Goal: Task Accomplishment & Management: Use online tool/utility

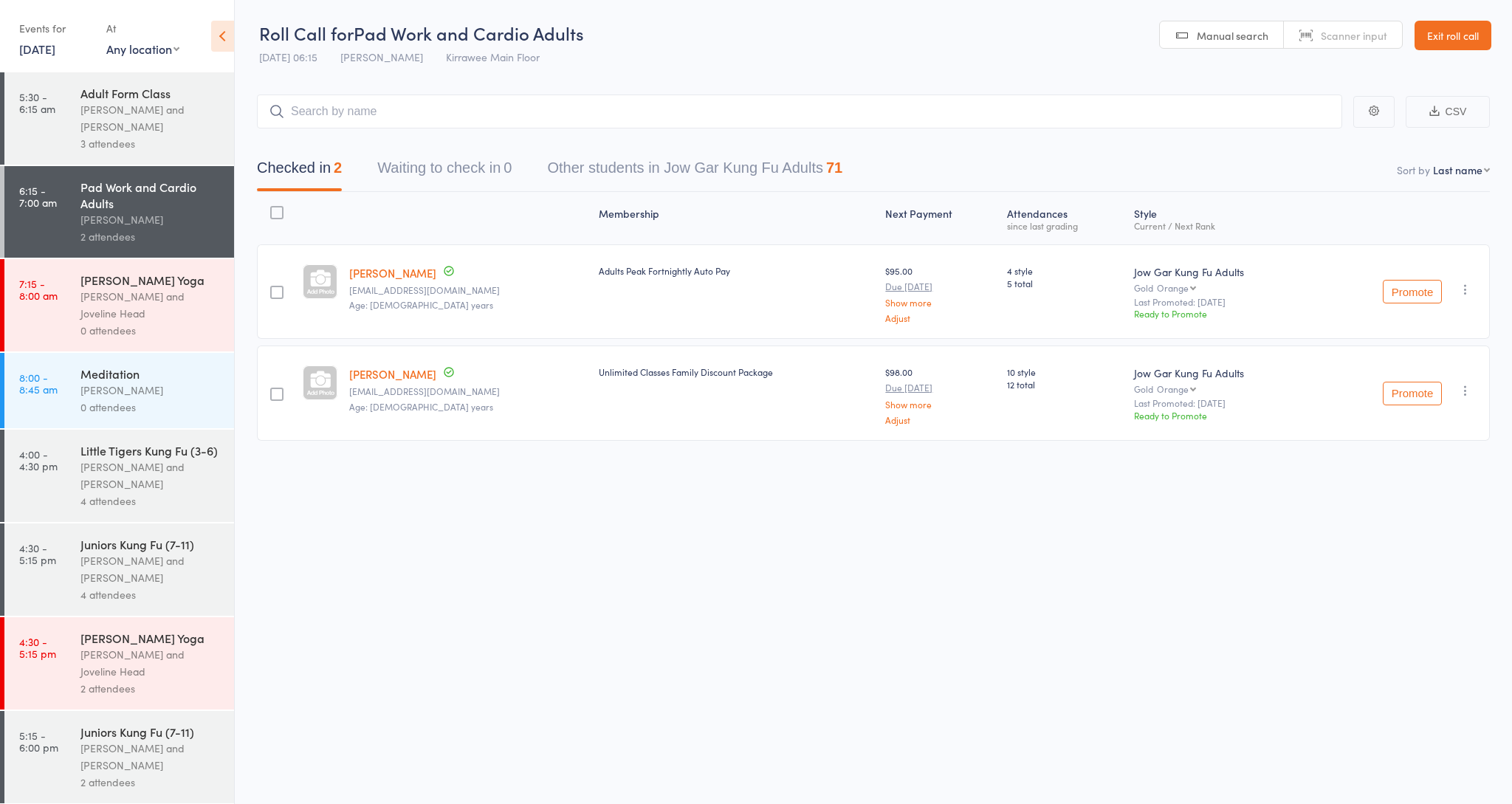
click at [119, 464] on div "[PERSON_NAME] and [PERSON_NAME]" at bounding box center [151, 475] width 141 height 34
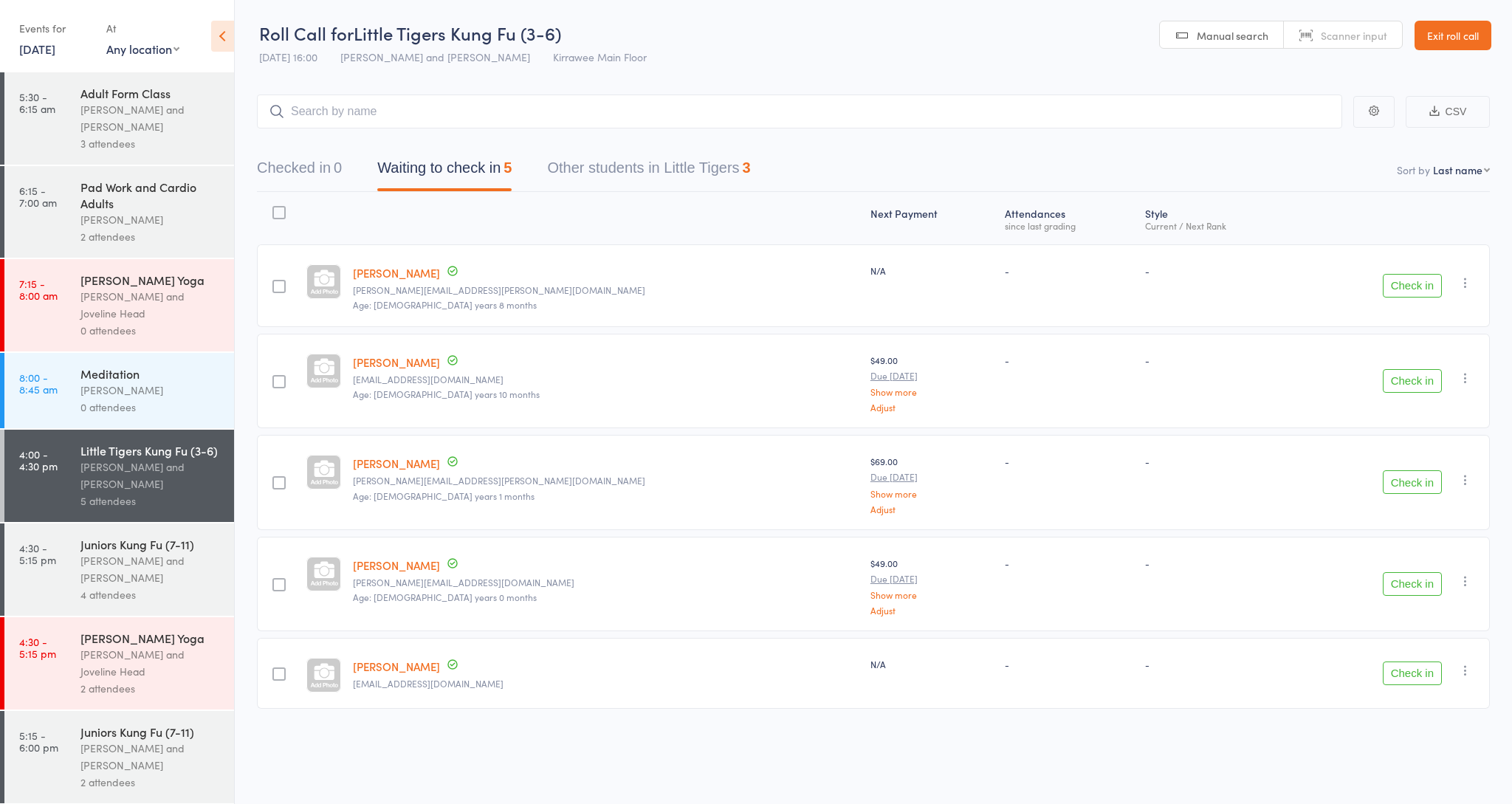
click at [125, 595] on div "4 attendees" at bounding box center [151, 595] width 141 height 17
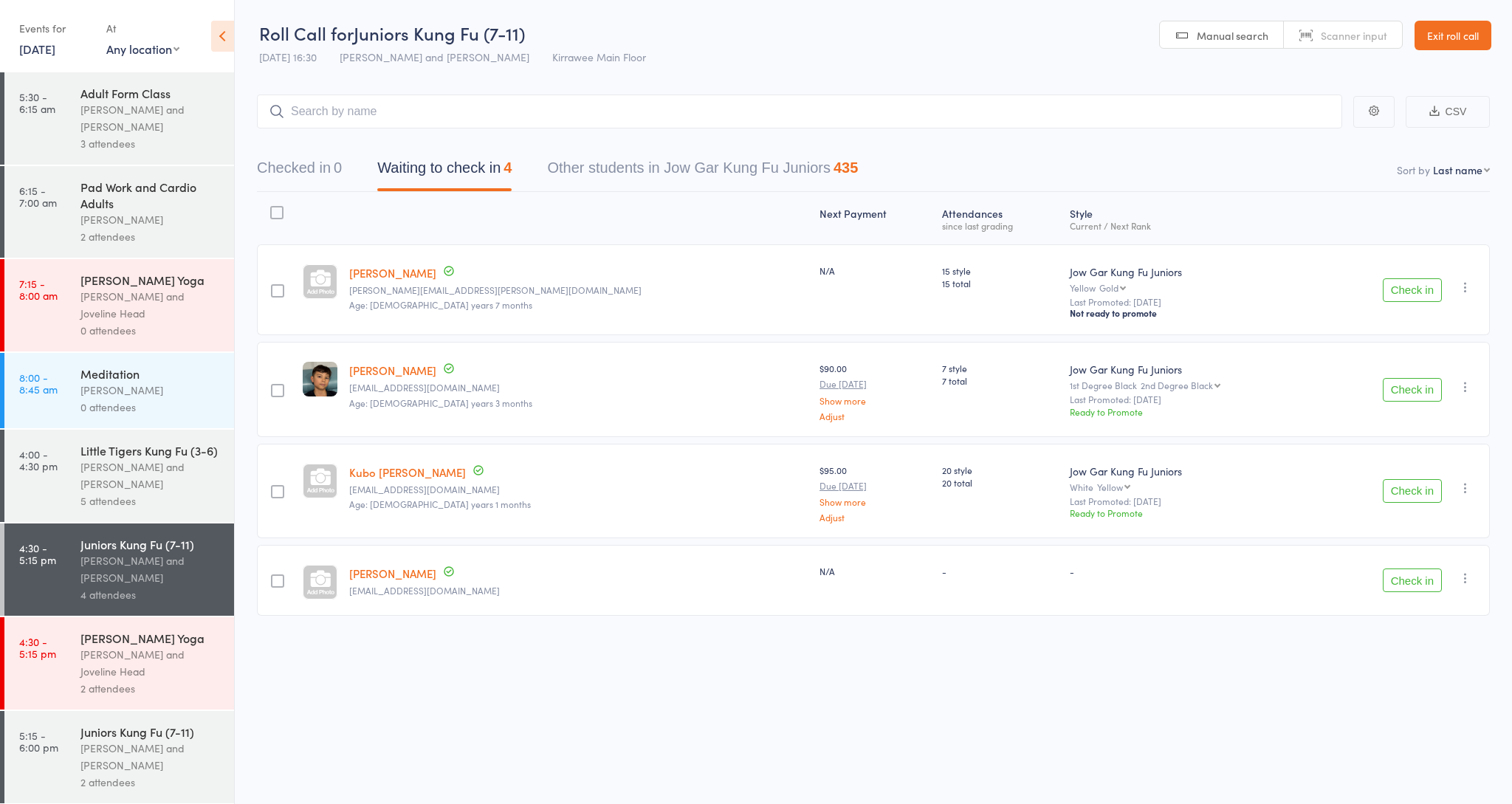
click at [131, 755] on div "[PERSON_NAME] and [PERSON_NAME]" at bounding box center [151, 757] width 141 height 34
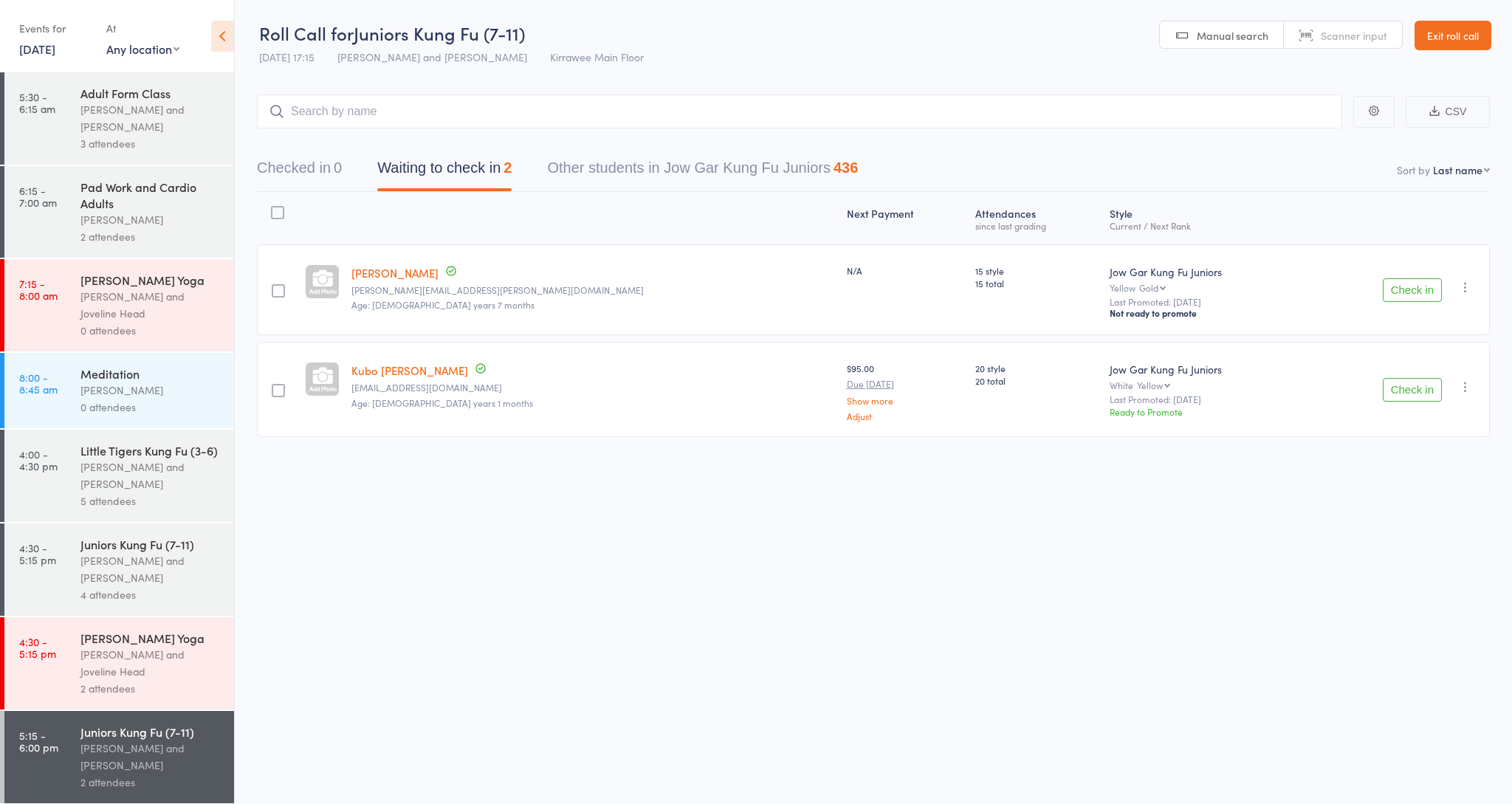
click at [112, 554] on div "[PERSON_NAME] and [PERSON_NAME]" at bounding box center [151, 570] width 141 height 34
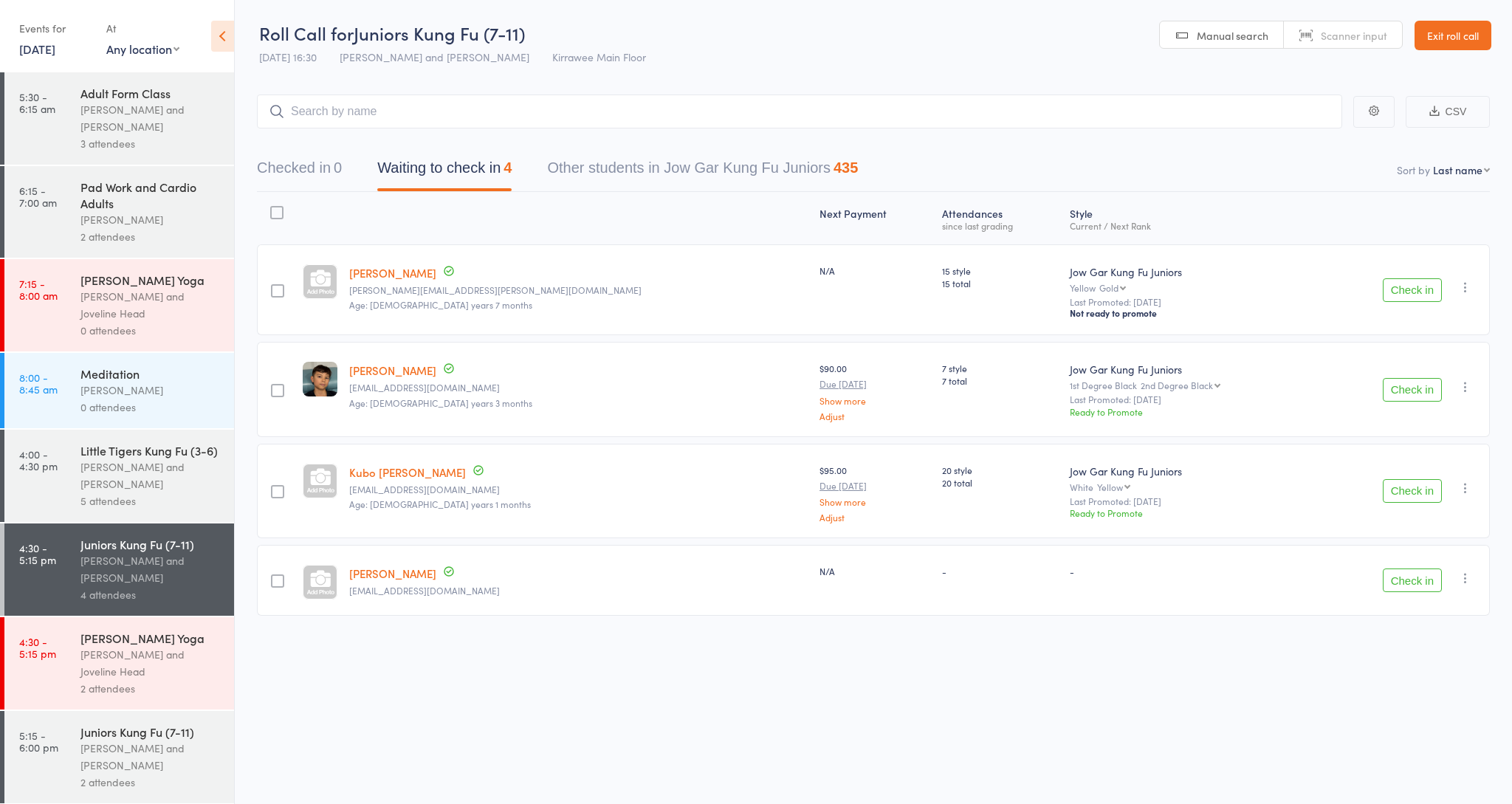
click at [384, 570] on link "Kian Zak" at bounding box center [393, 573] width 87 height 15
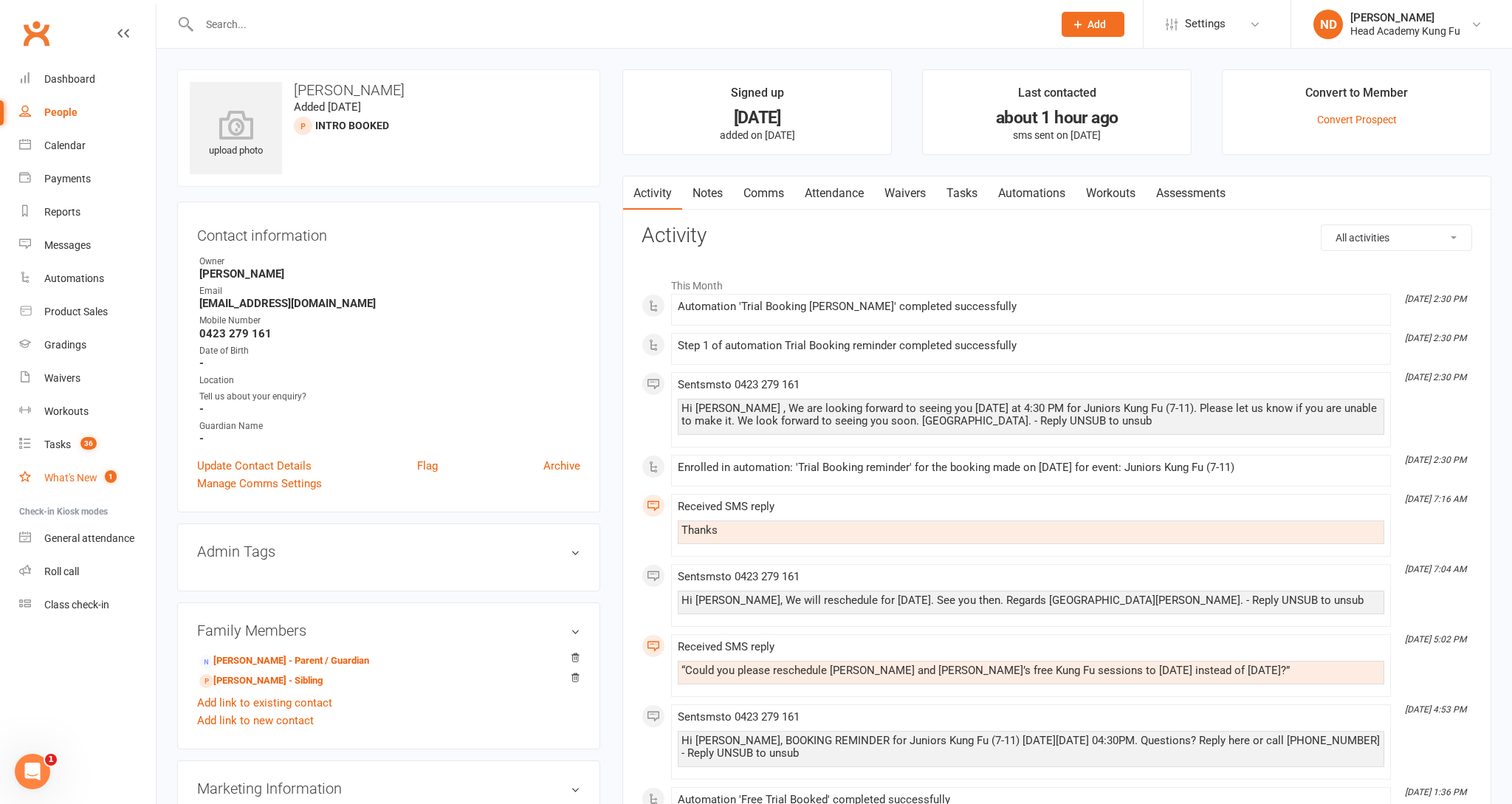
click at [84, 475] on div "What's New" at bounding box center [71, 478] width 53 height 12
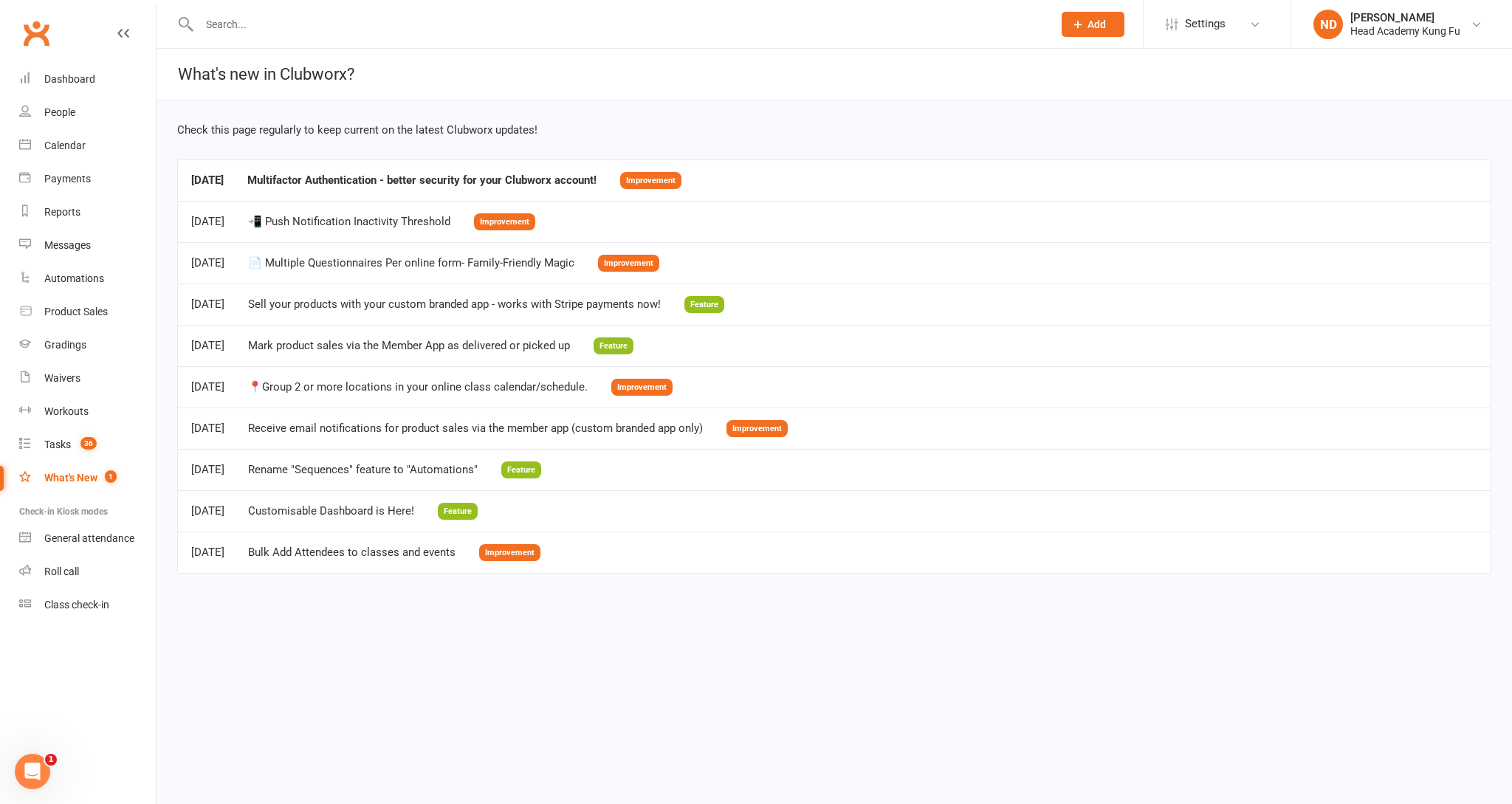
click at [42, 138] on link "Calendar" at bounding box center [87, 146] width 136 height 34
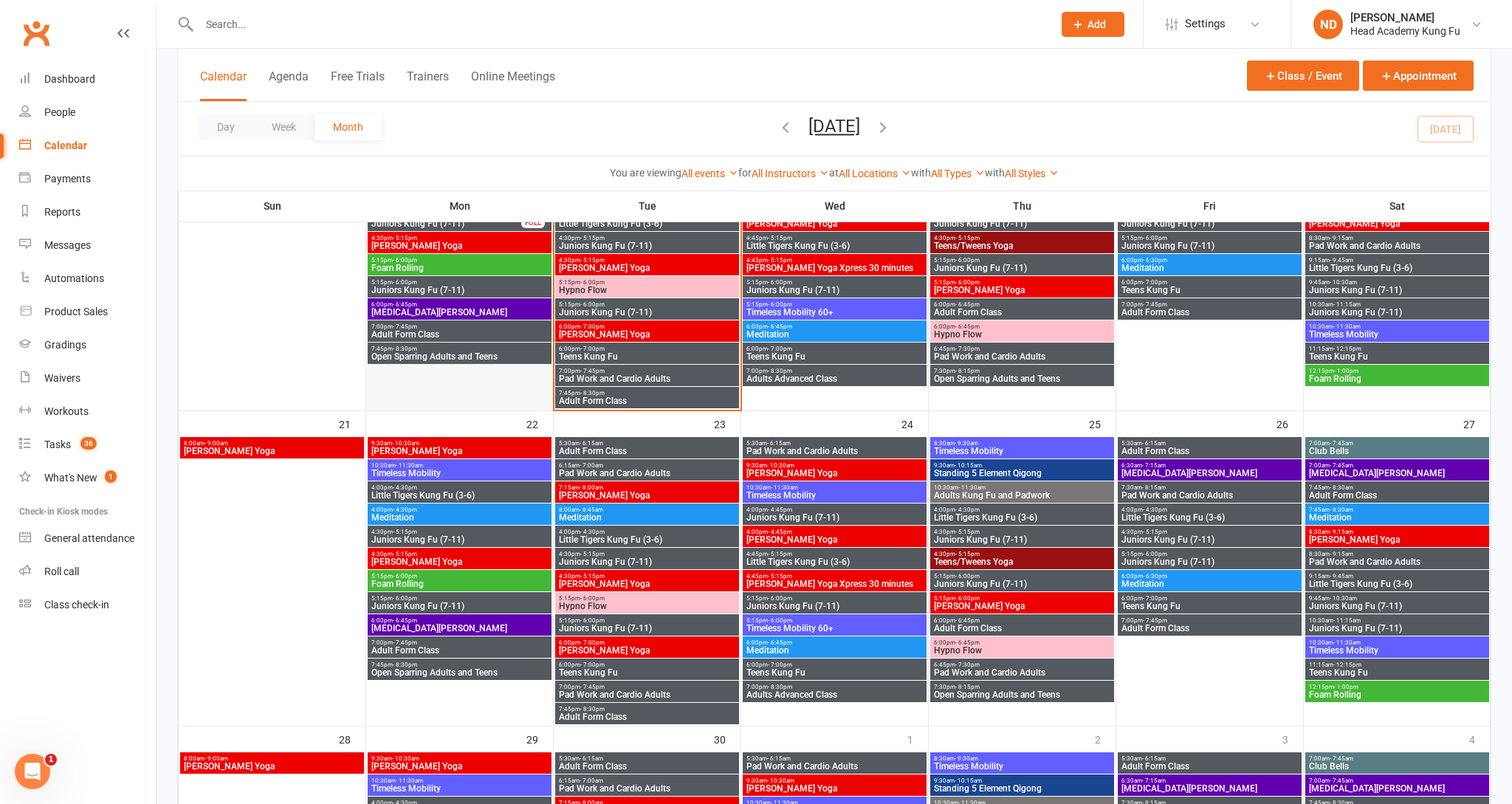
scroll to position [814, 0]
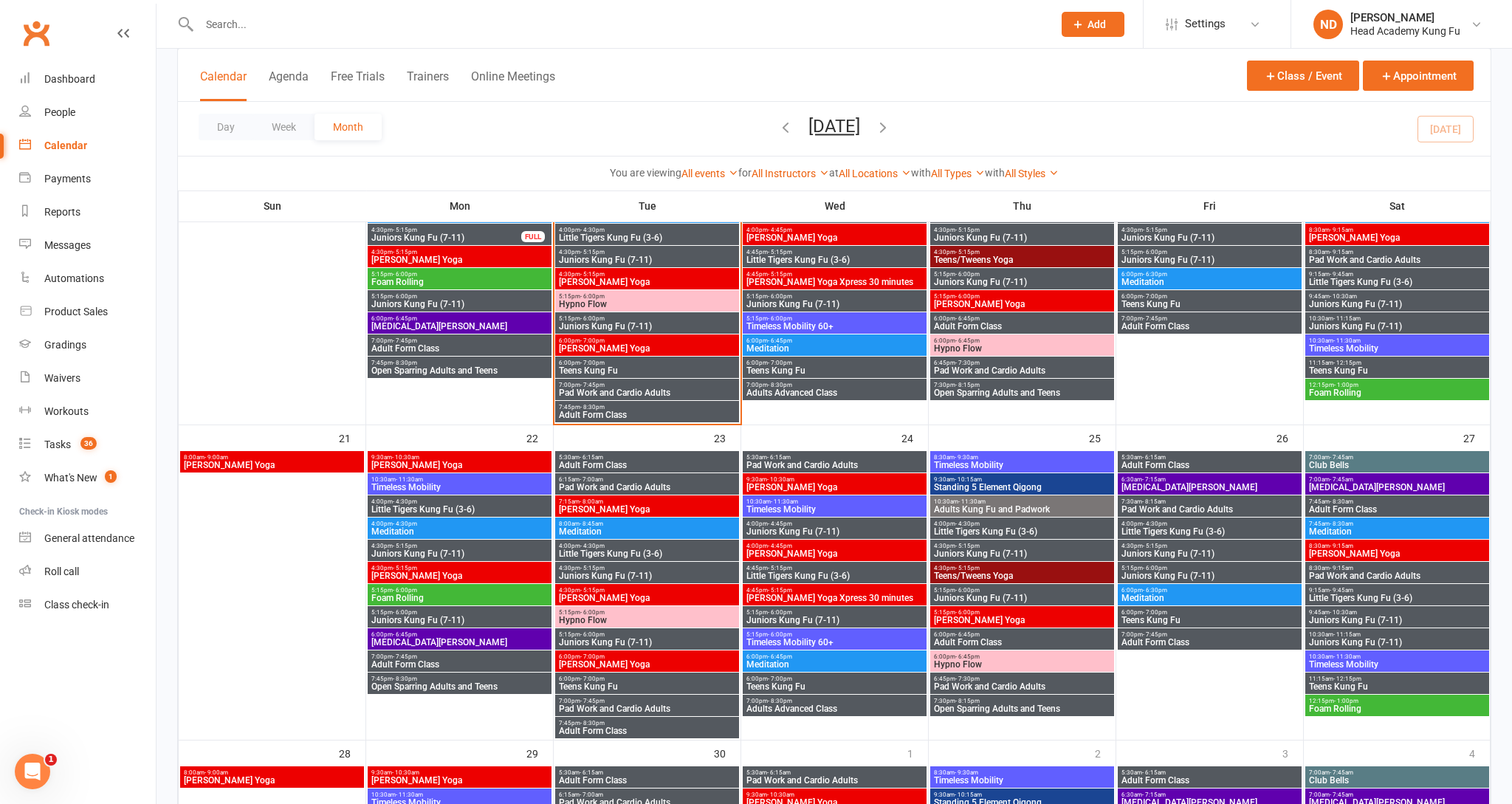
click at [585, 375] on span "Teens Kung Fu" at bounding box center [647, 371] width 178 height 9
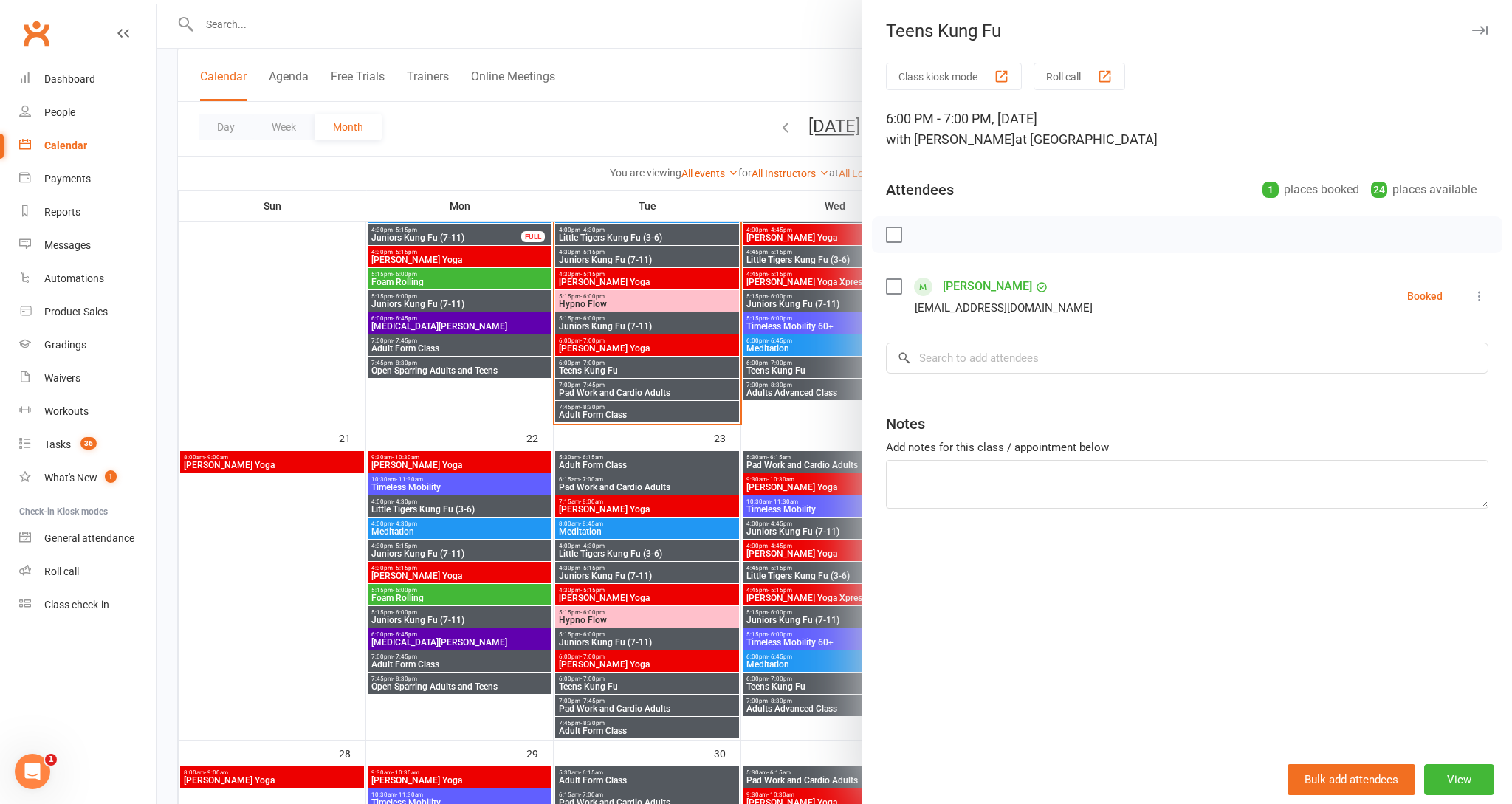
click at [457, 378] on div at bounding box center [834, 402] width 1355 height 804
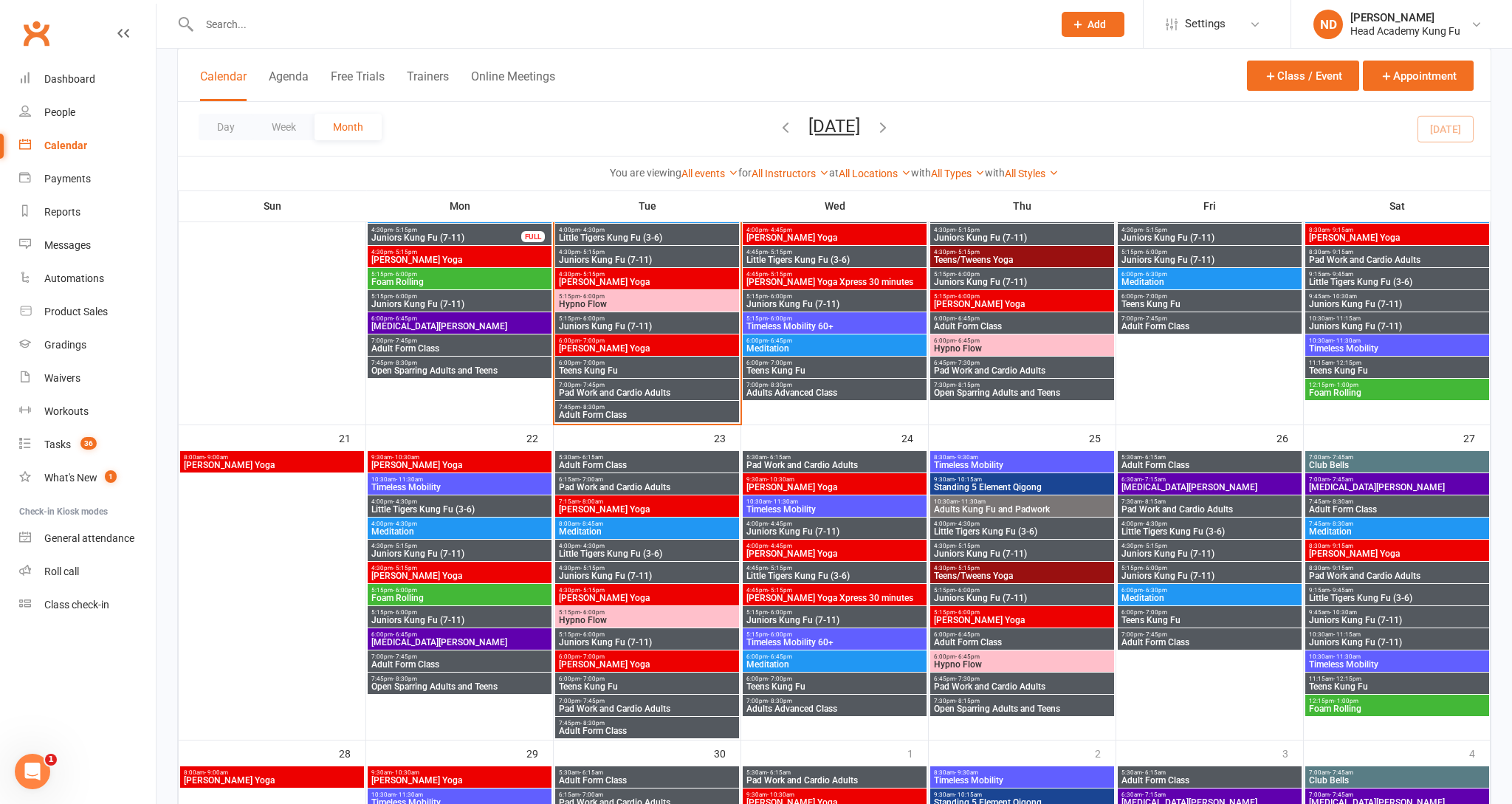
click at [371, 25] on input "text" at bounding box center [619, 24] width 848 height 21
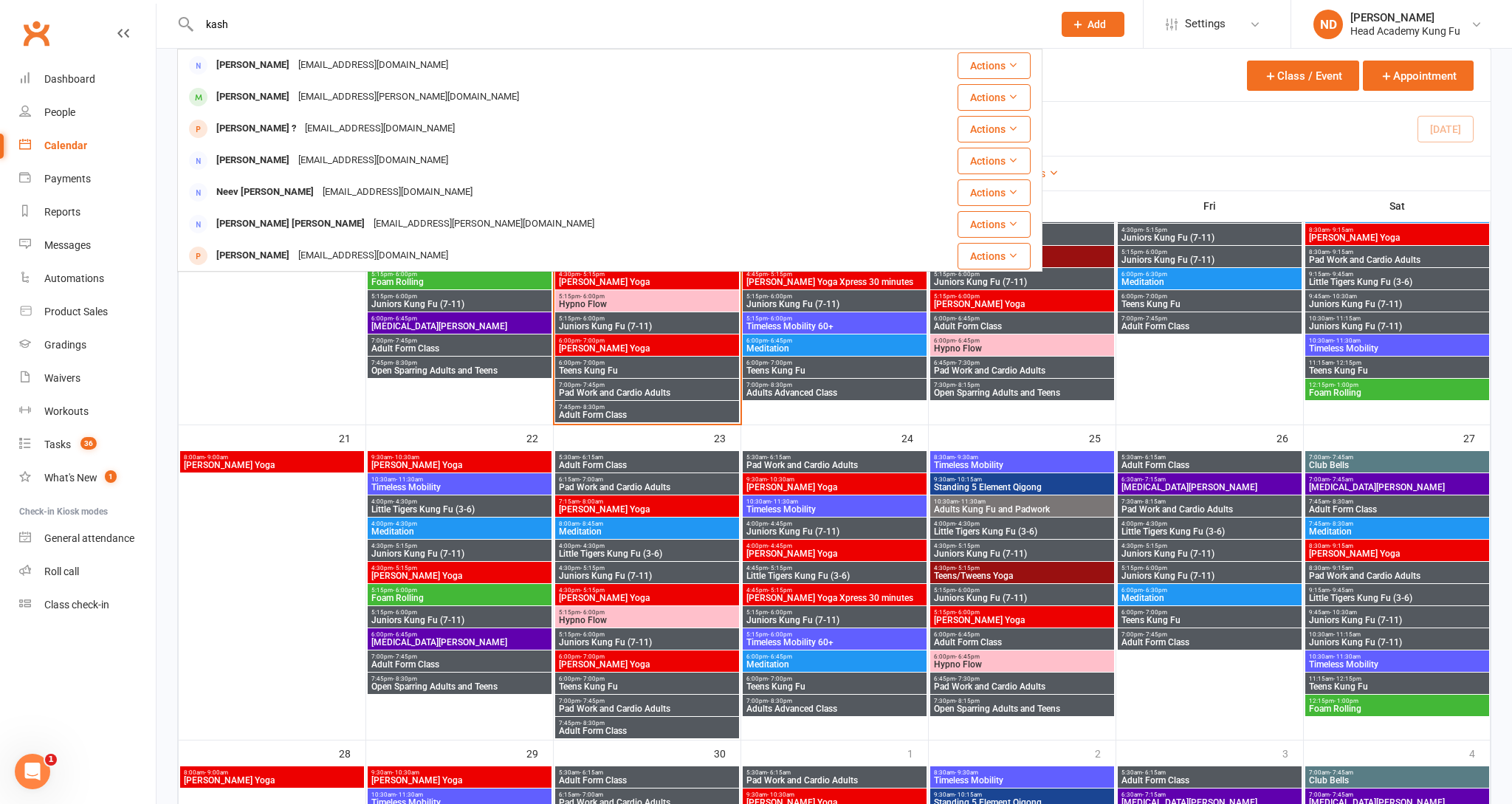
type input "sash"
drag, startPoint x: 273, startPoint y: 1, endPoint x: 257, endPoint y: 99, distance: 99.3
click at [256, 99] on div "[PERSON_NAME]" at bounding box center [253, 97] width 82 height 21
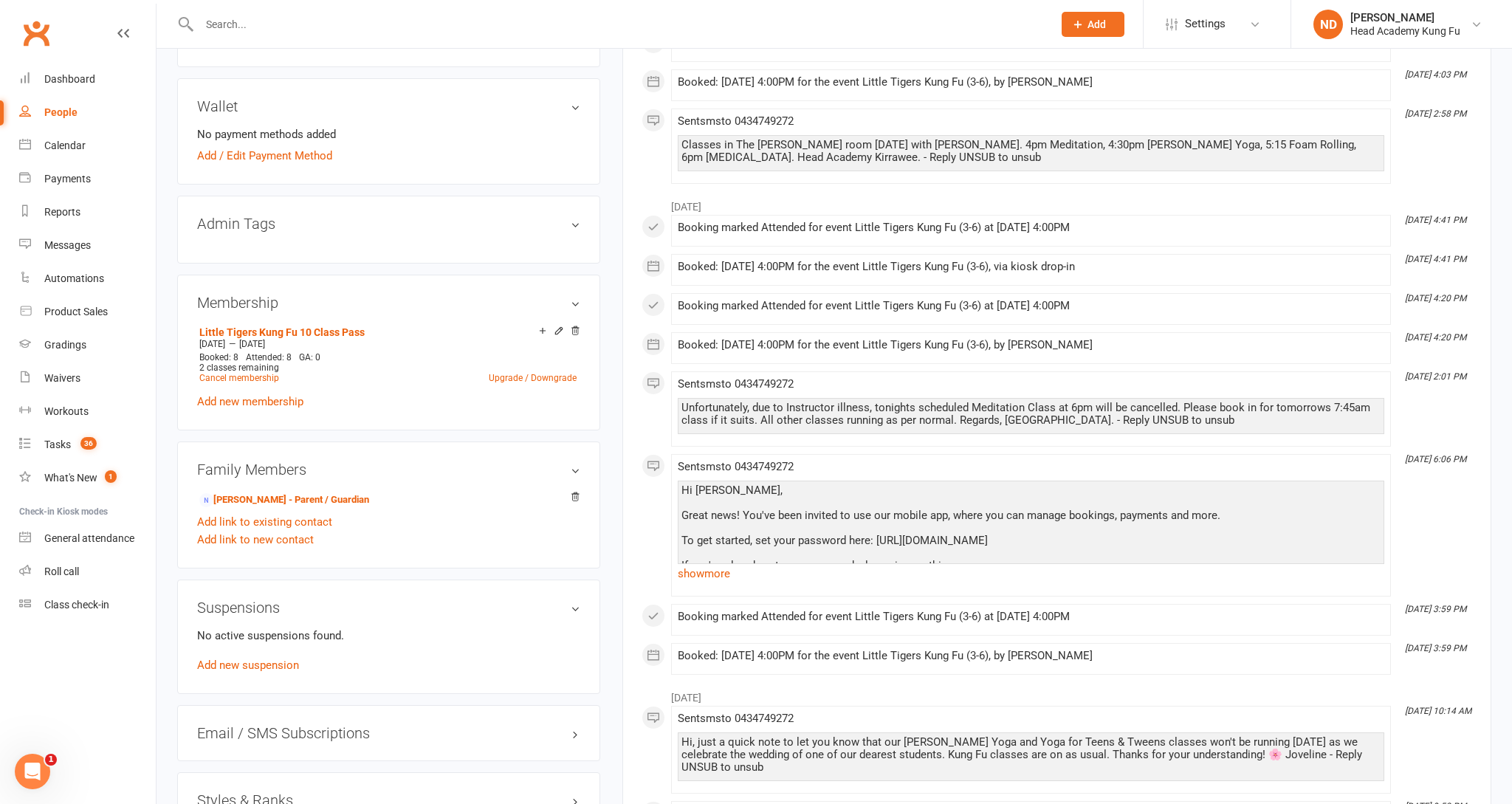
scroll to position [548, 0]
click at [238, 357] on div "Booked: 8 Attended: 8 GA: 0 2 classes remaining Cancel membership Upgrade / Dow…" at bounding box center [387, 368] width 384 height 31
click at [201, 364] on span "2 classes remaining" at bounding box center [239, 368] width 80 height 11
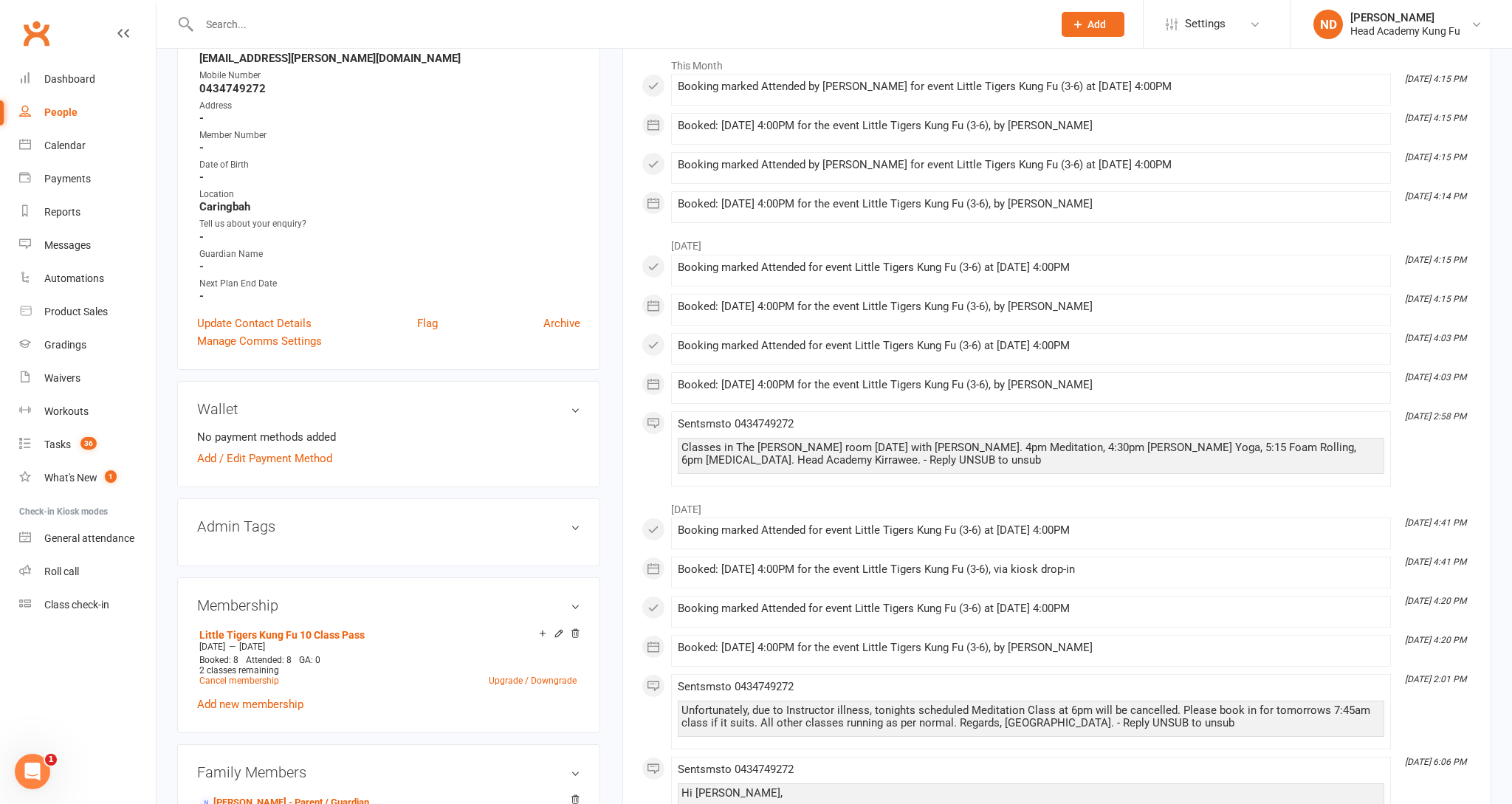
scroll to position [242, 0]
drag, startPoint x: 246, startPoint y: 209, endPoint x: 208, endPoint y: 203, distance: 38.5
click at [208, 203] on strong "Caringbah" at bounding box center [390, 209] width 381 height 13
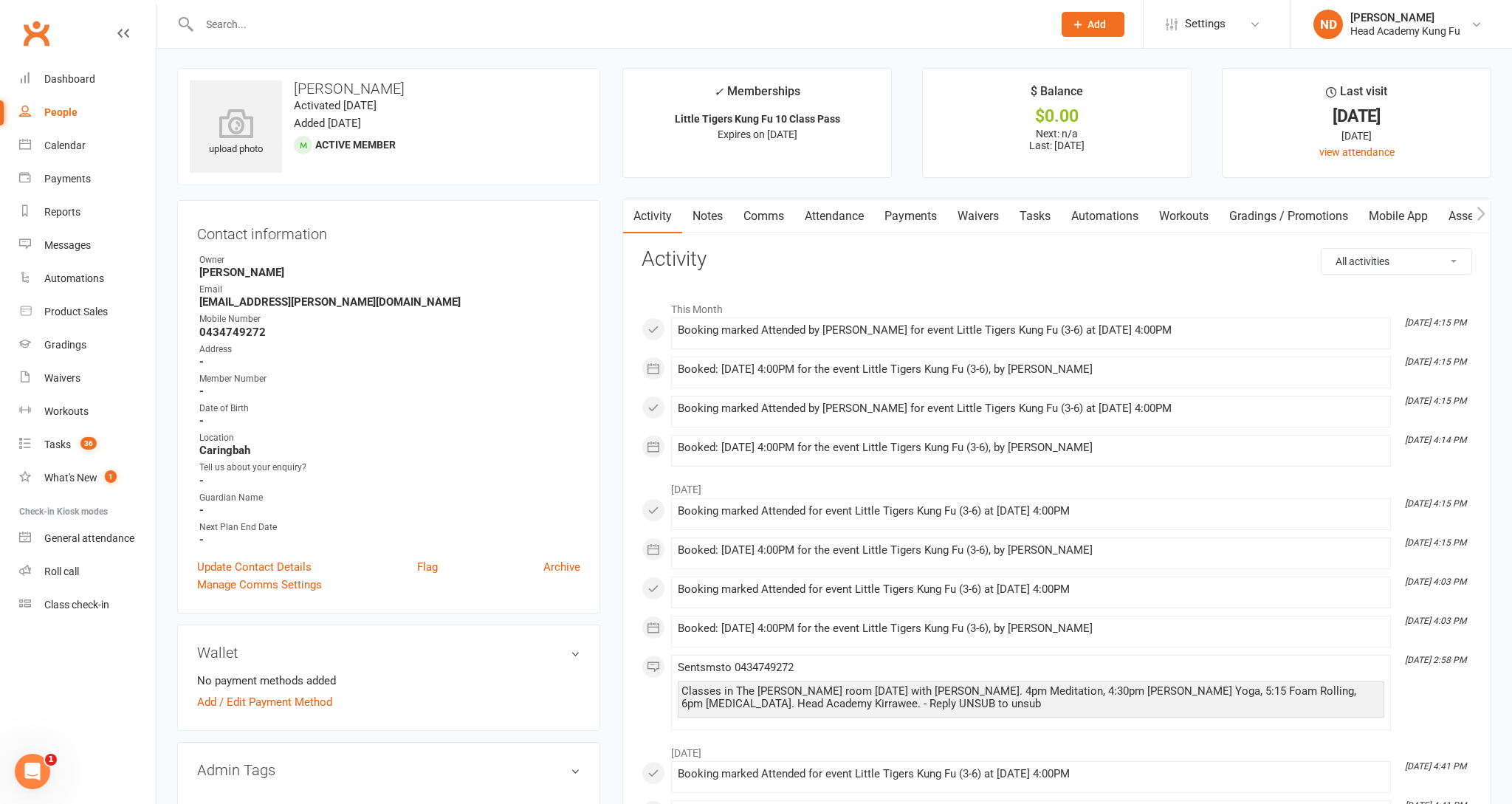
scroll to position [0, 0]
click at [485, 19] on input "text" at bounding box center [619, 24] width 848 height 21
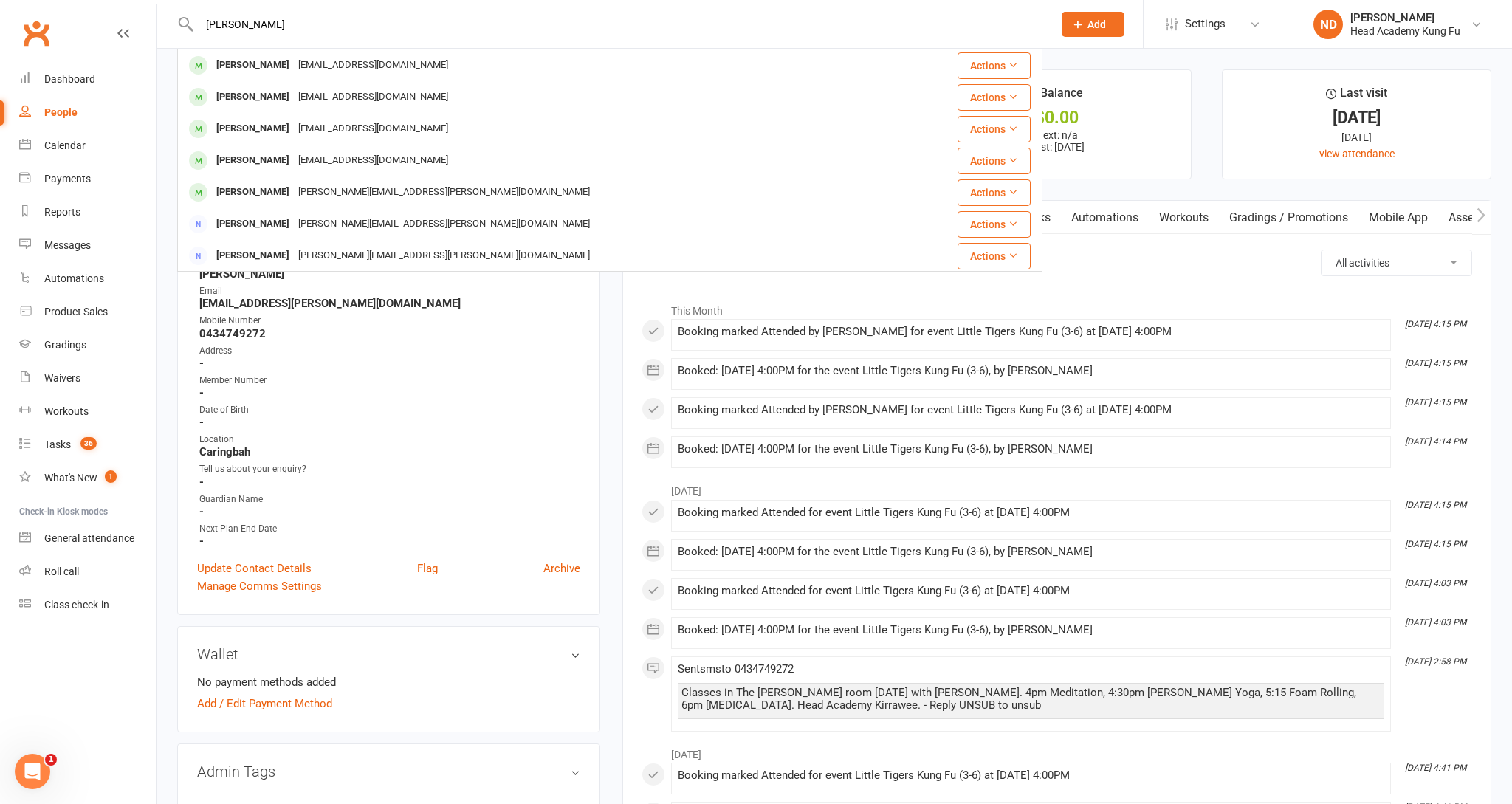
type input "Audrey"
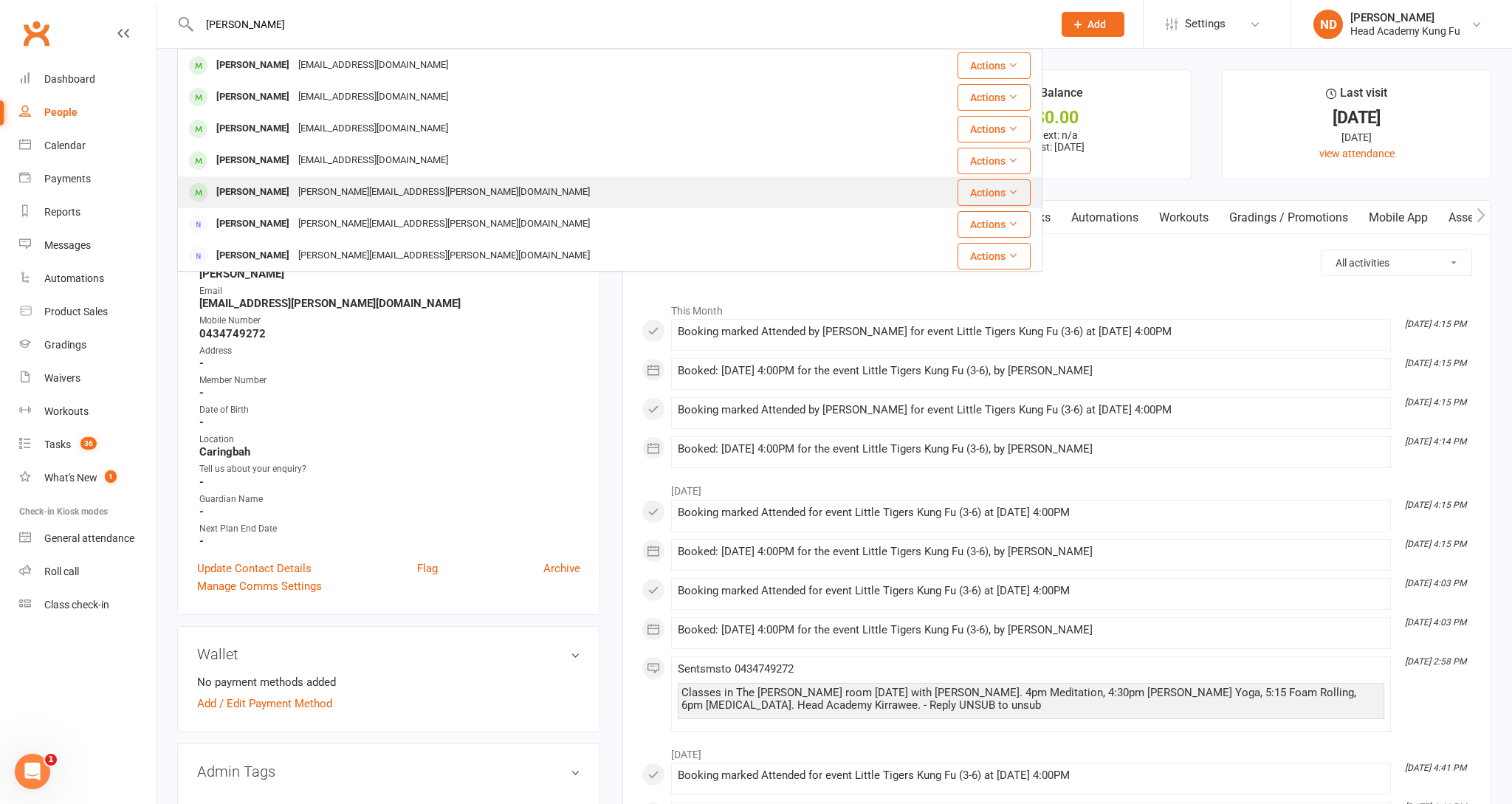
drag, startPoint x: 485, startPoint y: 19, endPoint x: 314, endPoint y: 193, distance: 244.0
click at [314, 193] on div "cameron.garth@hotmail.com" at bounding box center [444, 193] width 301 height 21
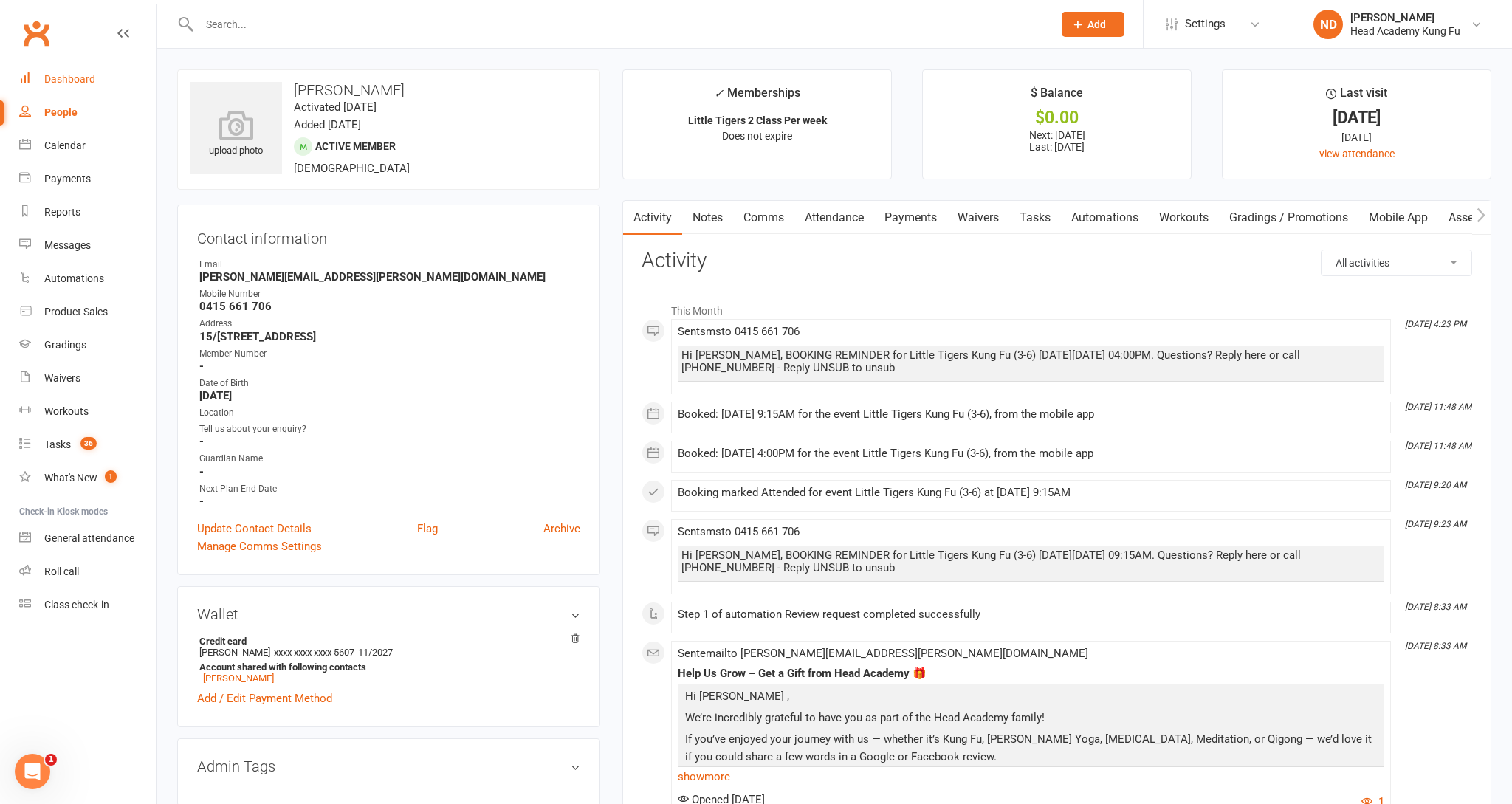
click at [74, 73] on div "Dashboard" at bounding box center [69, 79] width 51 height 12
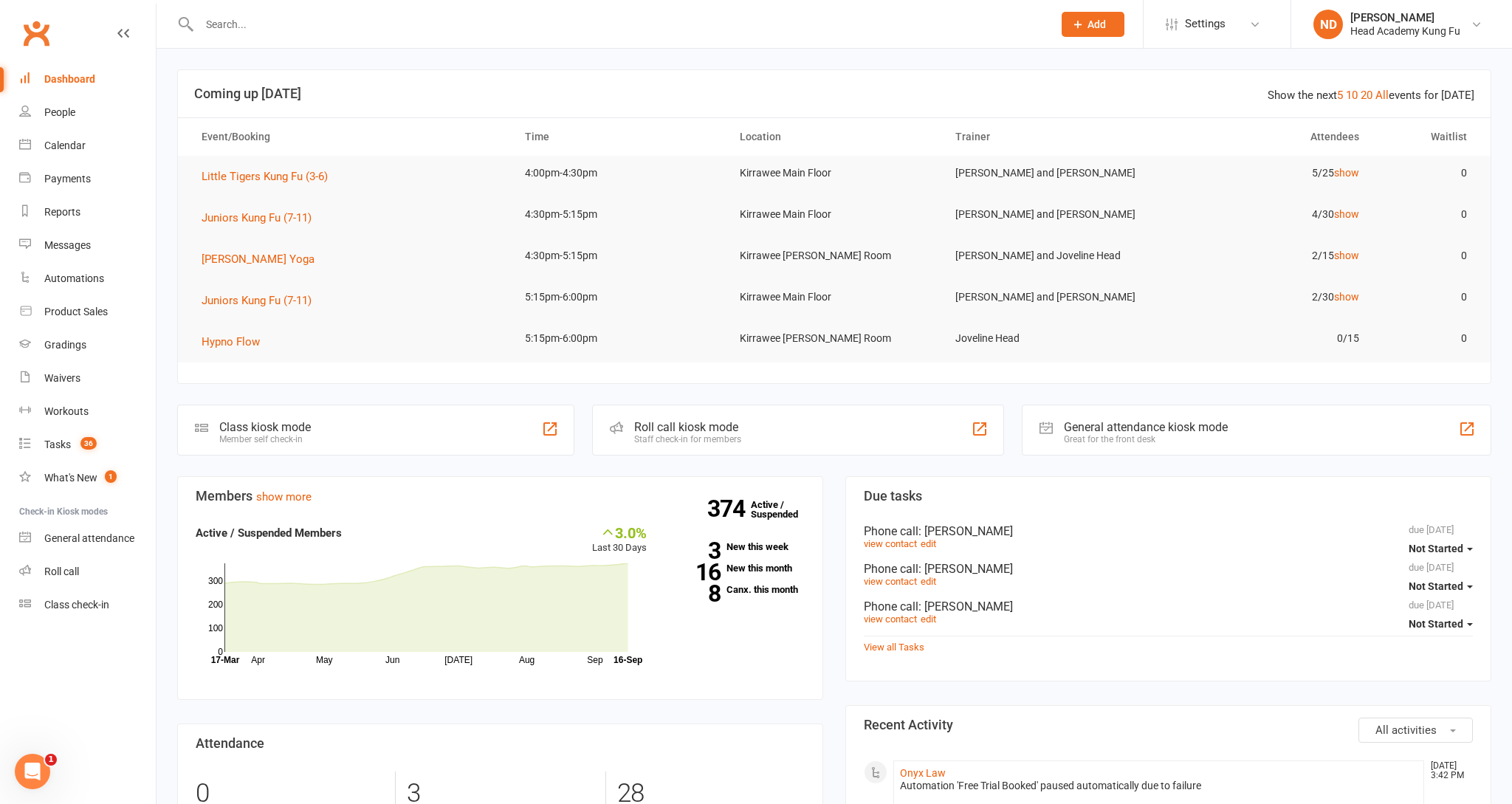
click at [288, 21] on input "text" at bounding box center [619, 24] width 848 height 21
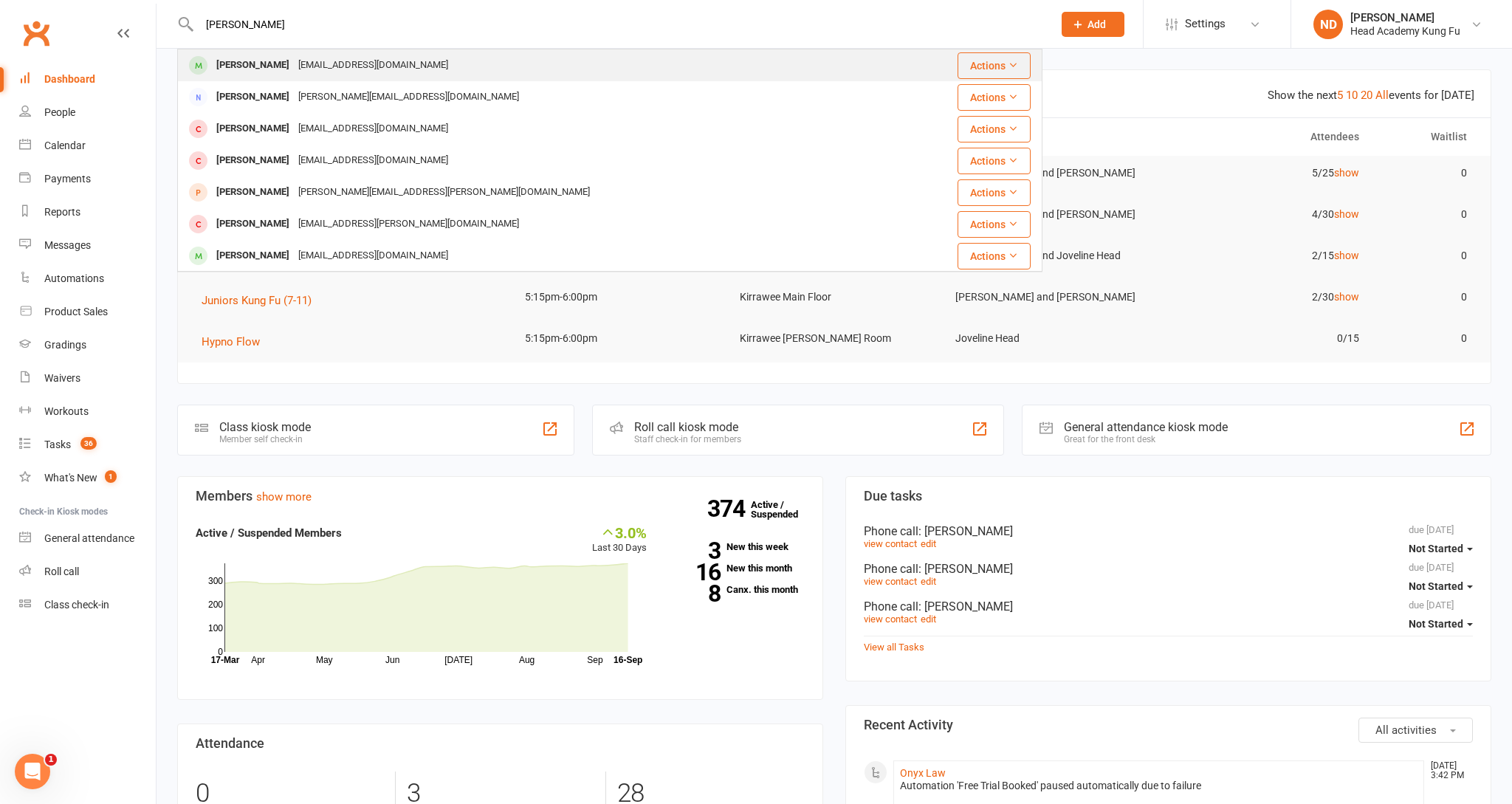
type input "Ella gall"
click at [215, 78] on div "Ella Gallagher nicolalouisewhite@gmail.com" at bounding box center [538, 65] width 718 height 30
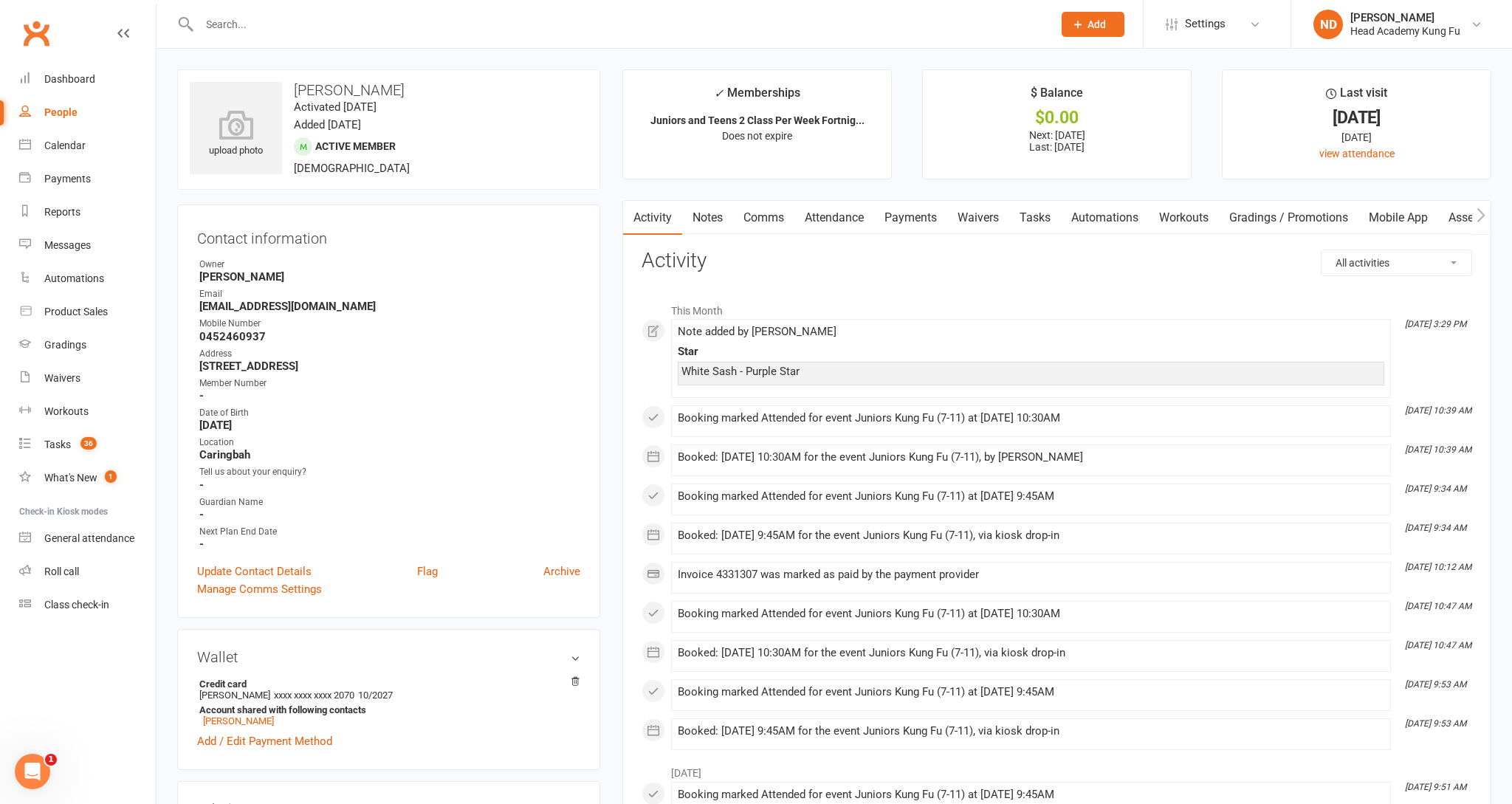
drag, startPoint x: 702, startPoint y: 219, endPoint x: 470, endPoint y: 226, distance: 232.1
click at [699, 219] on link "Notes" at bounding box center [707, 218] width 51 height 34
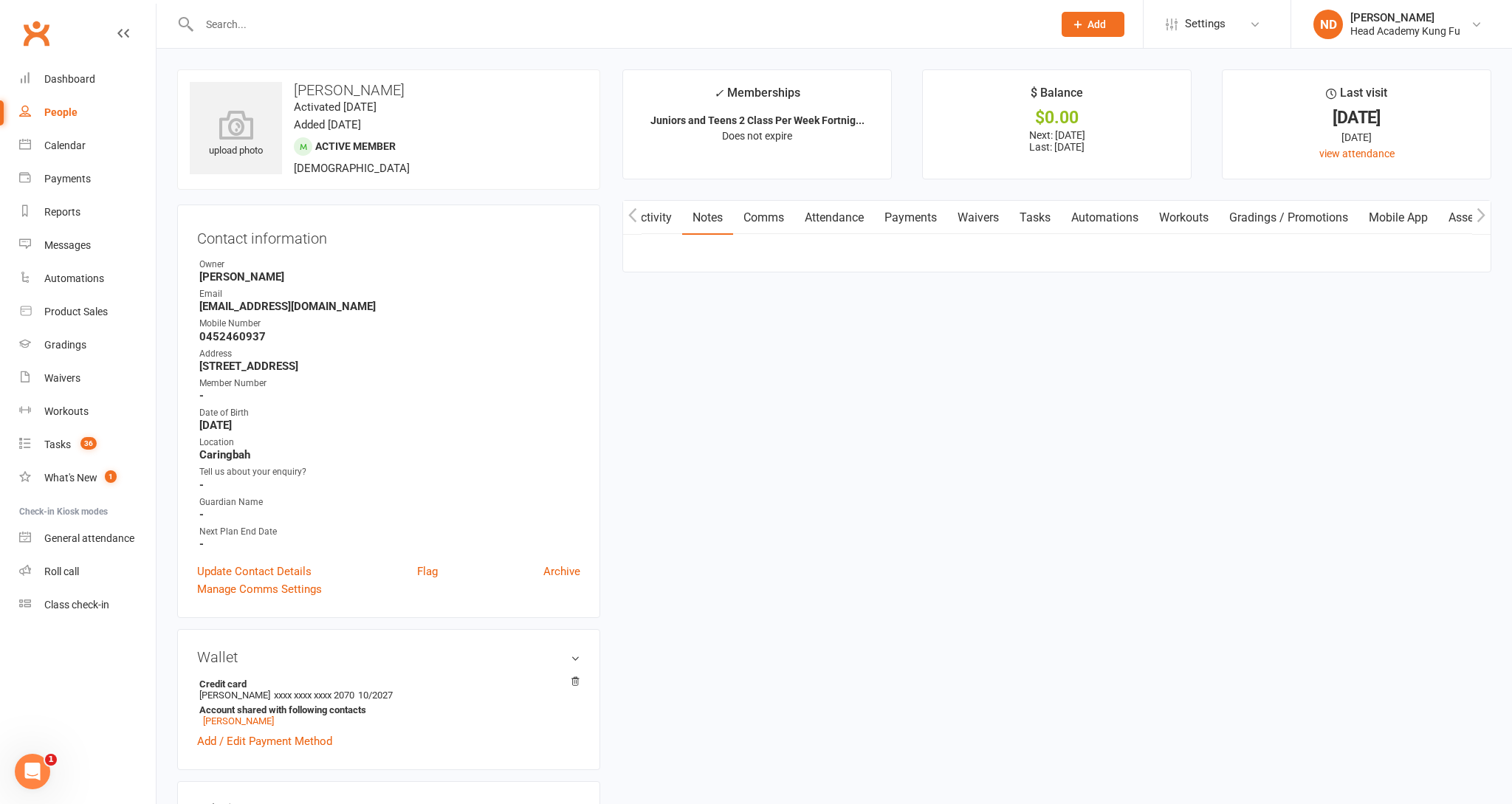
scroll to position [0, 5]
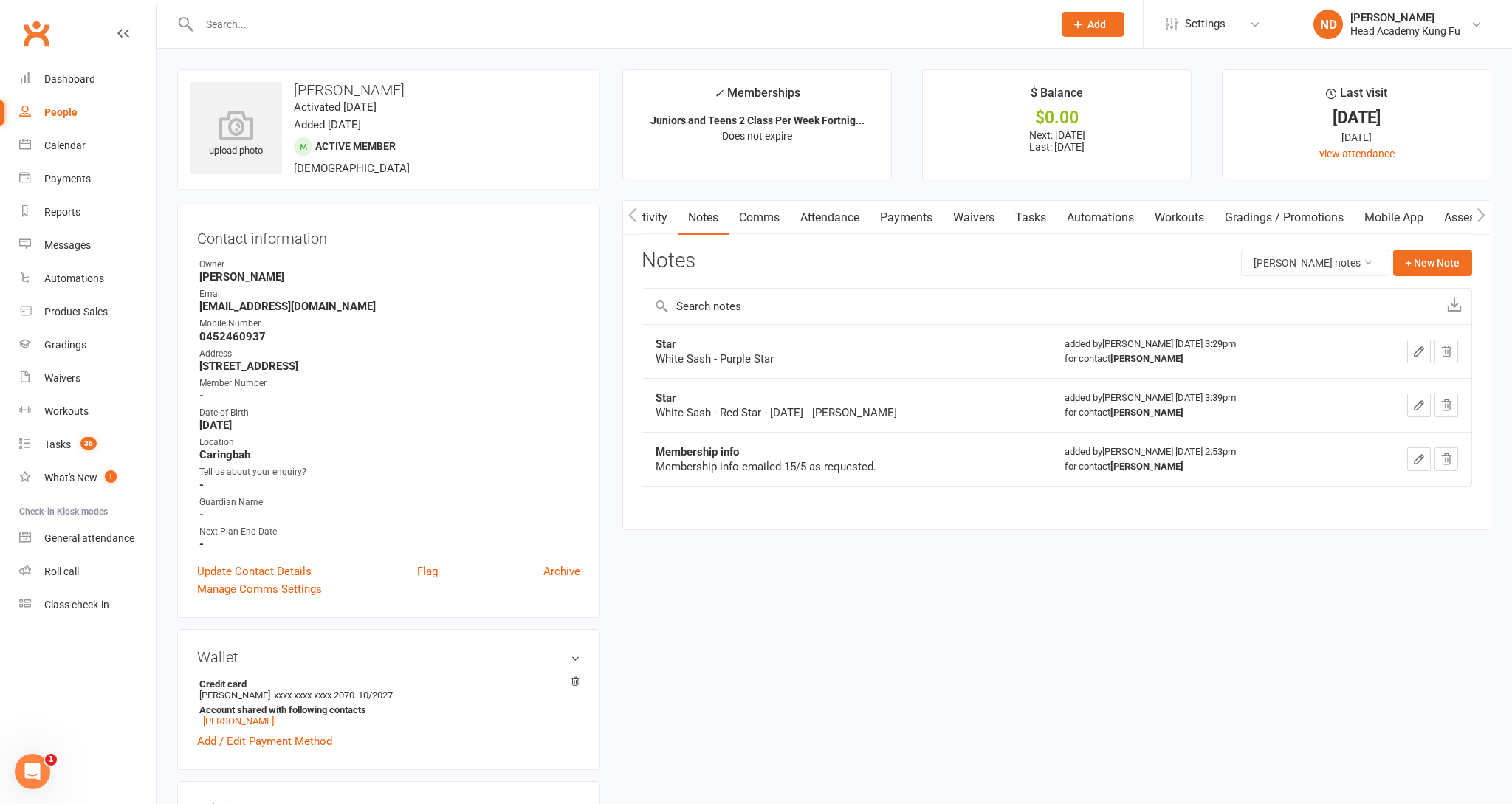
click at [89, 142] on link "Calendar" at bounding box center [87, 146] width 136 height 34
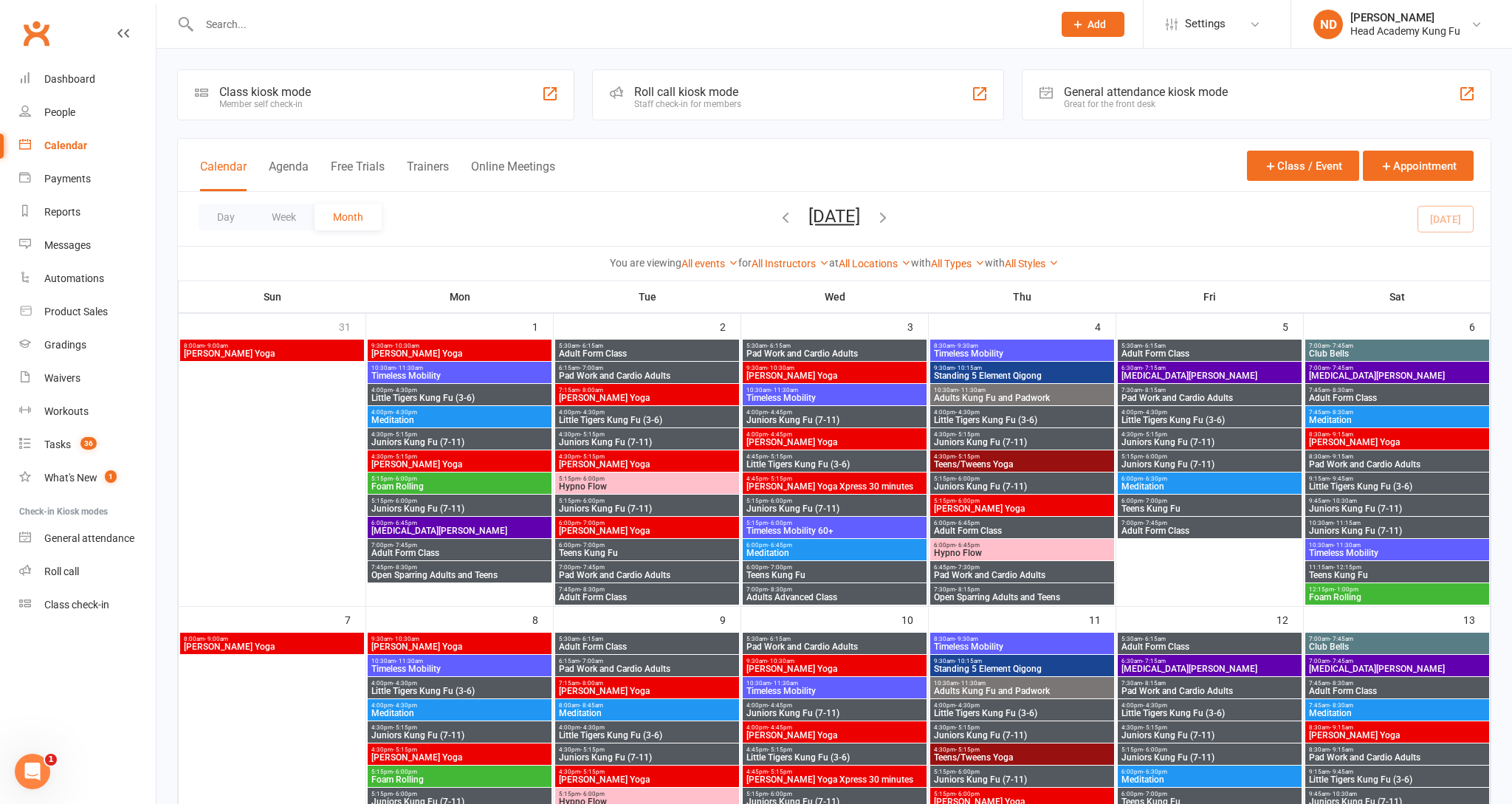
click at [269, 30] on input "text" at bounding box center [619, 24] width 848 height 21
click at [345, 102] on div "Class kiosk mode Member self check-in" at bounding box center [376, 94] width 397 height 51
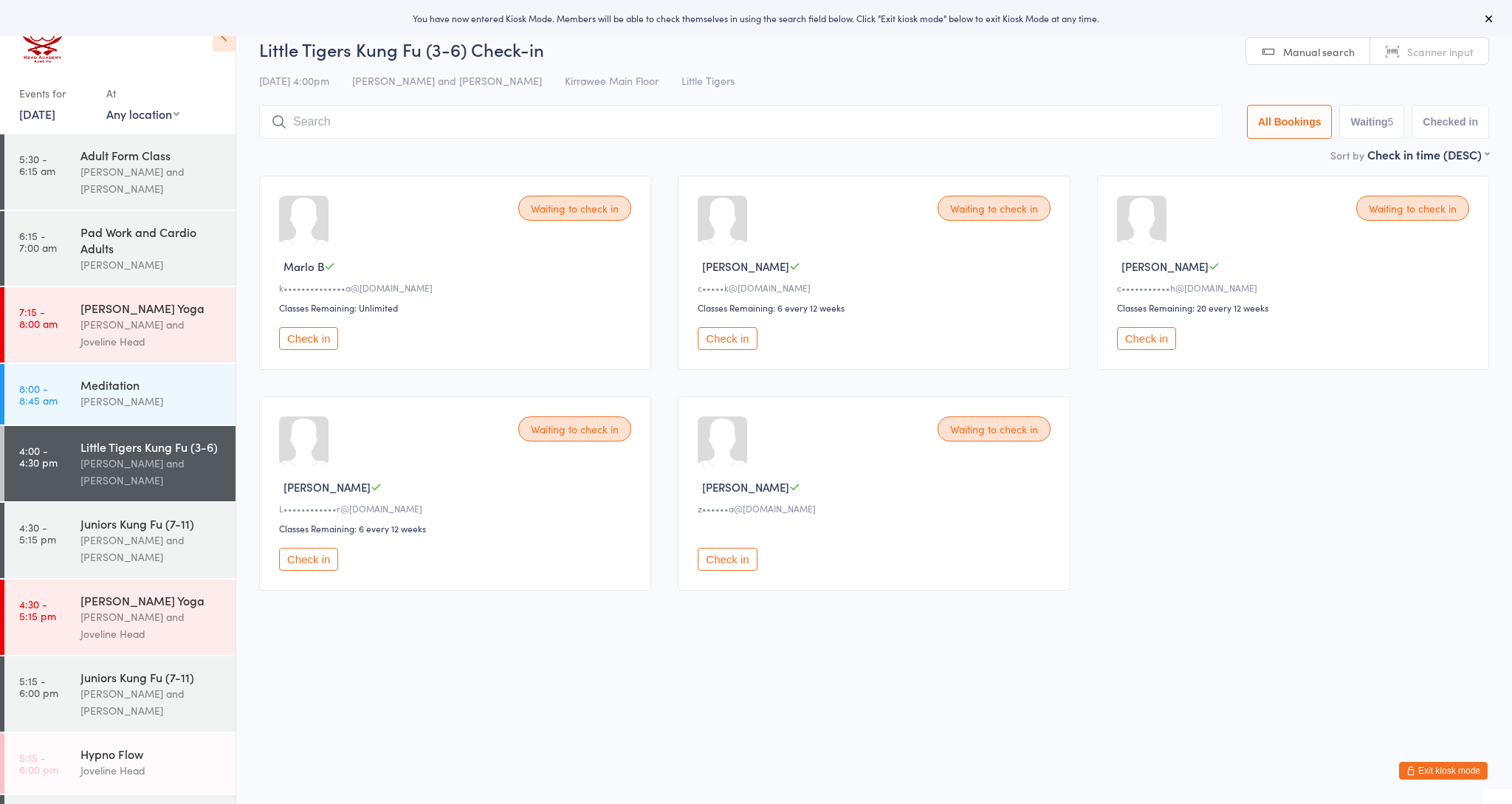
click at [753, 340] on button "Check in" at bounding box center [727, 339] width 59 height 23
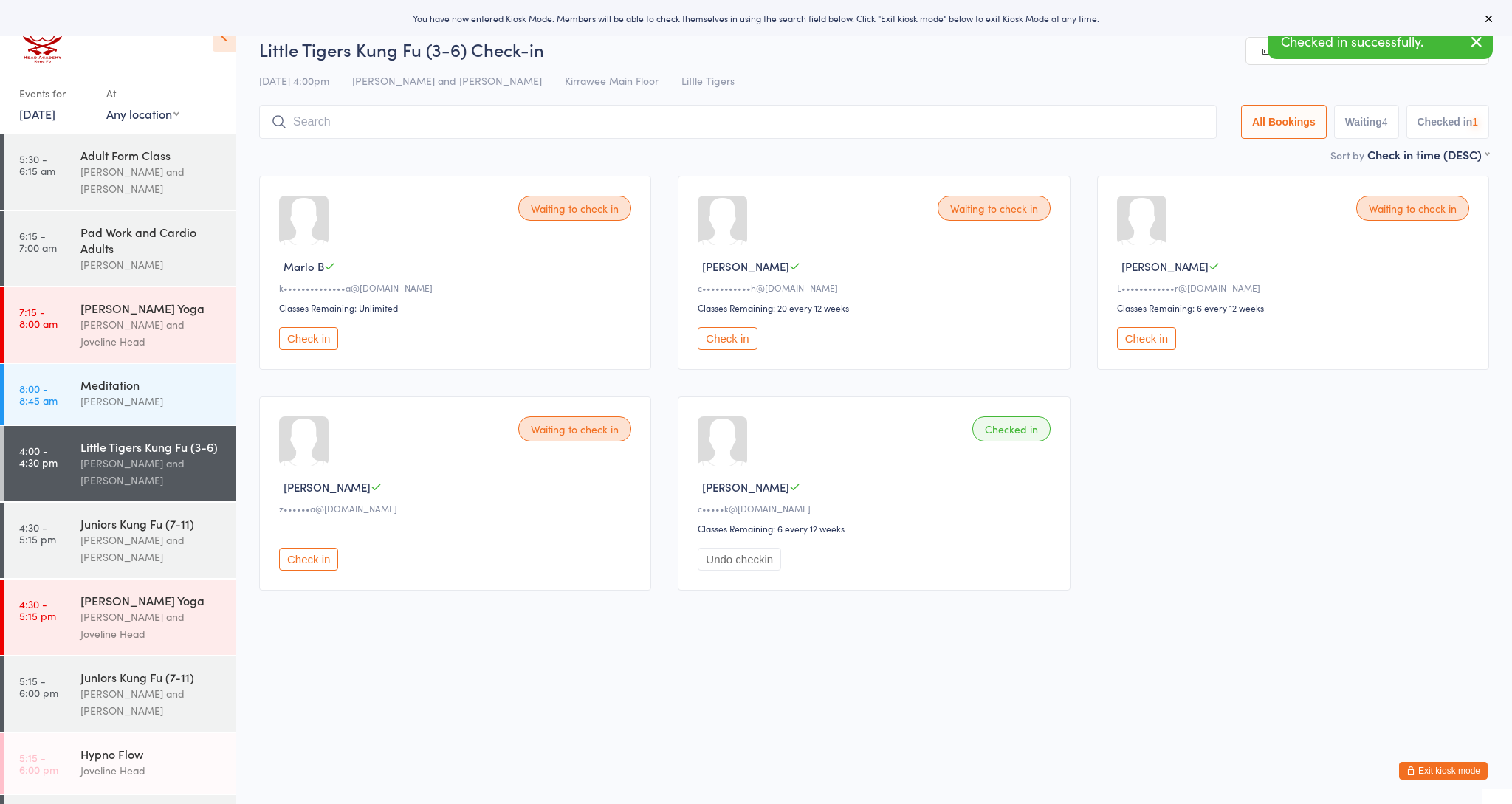
click at [753, 340] on button "Check in" at bounding box center [727, 339] width 59 height 23
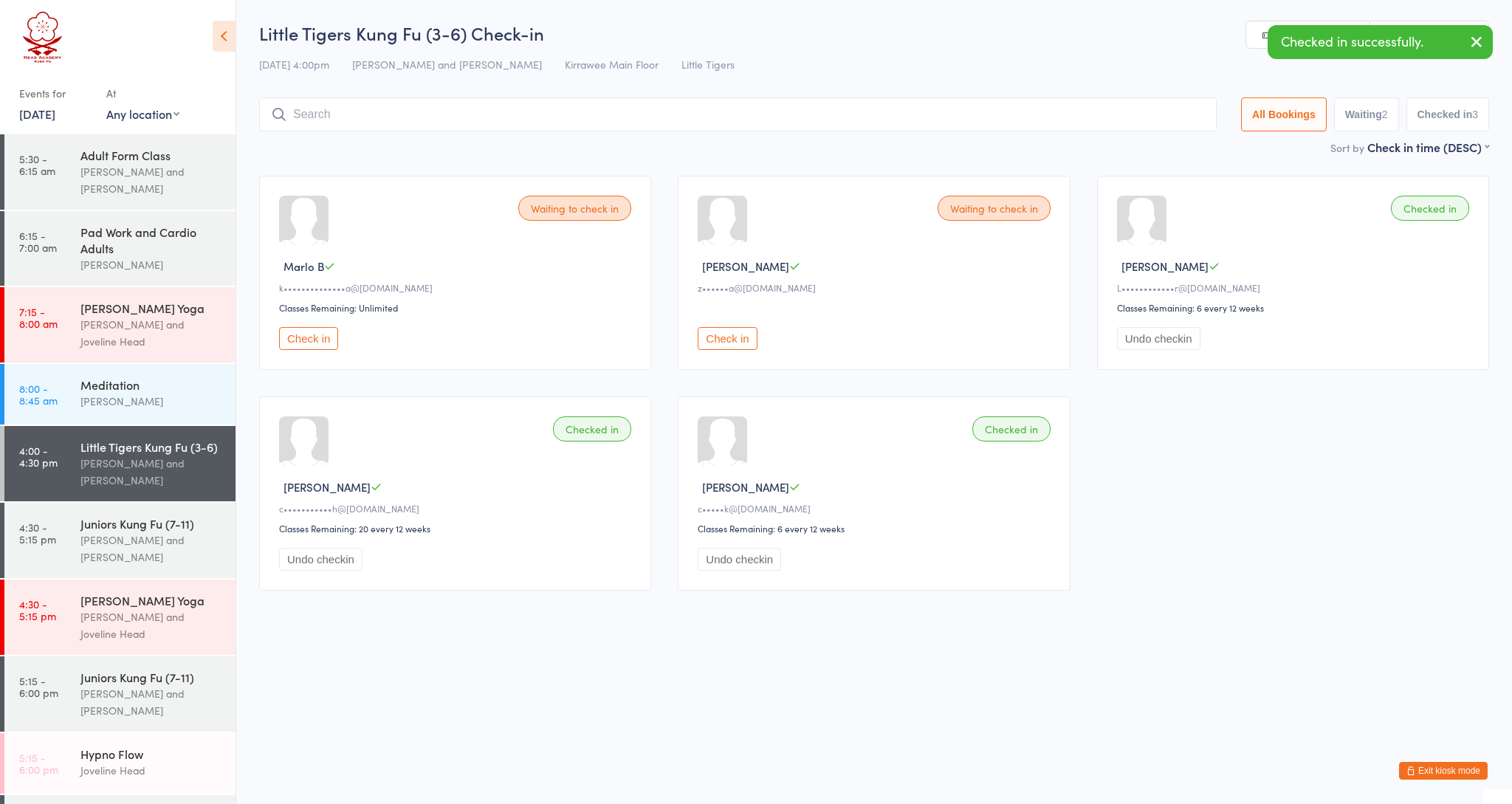
scroll to position [1, 0]
click at [509, 121] on input "search" at bounding box center [737, 114] width 957 height 34
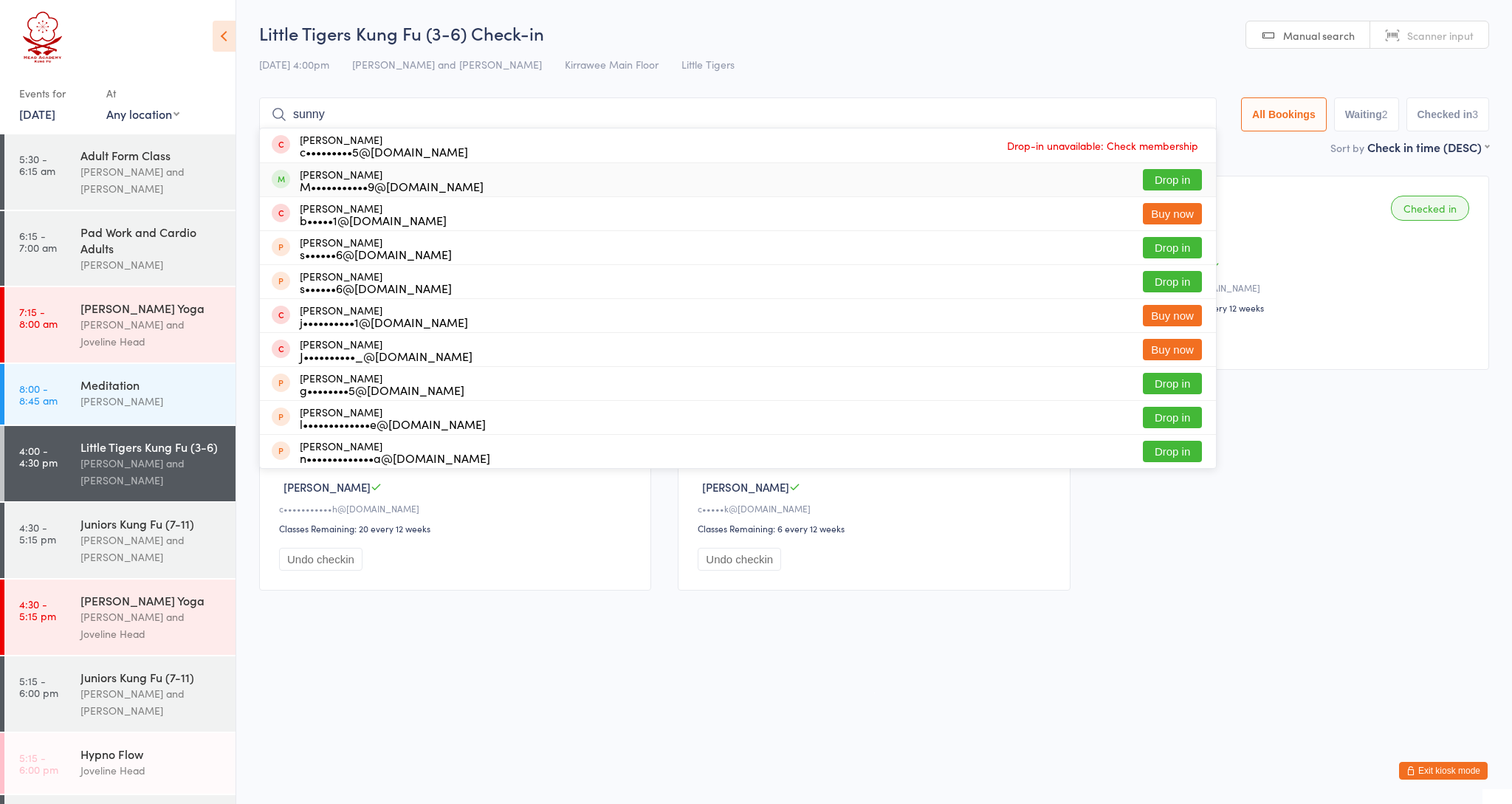
type input "sunny"
click at [374, 190] on div "M•••••••••••9@[DOMAIN_NAME]" at bounding box center [392, 187] width 184 height 12
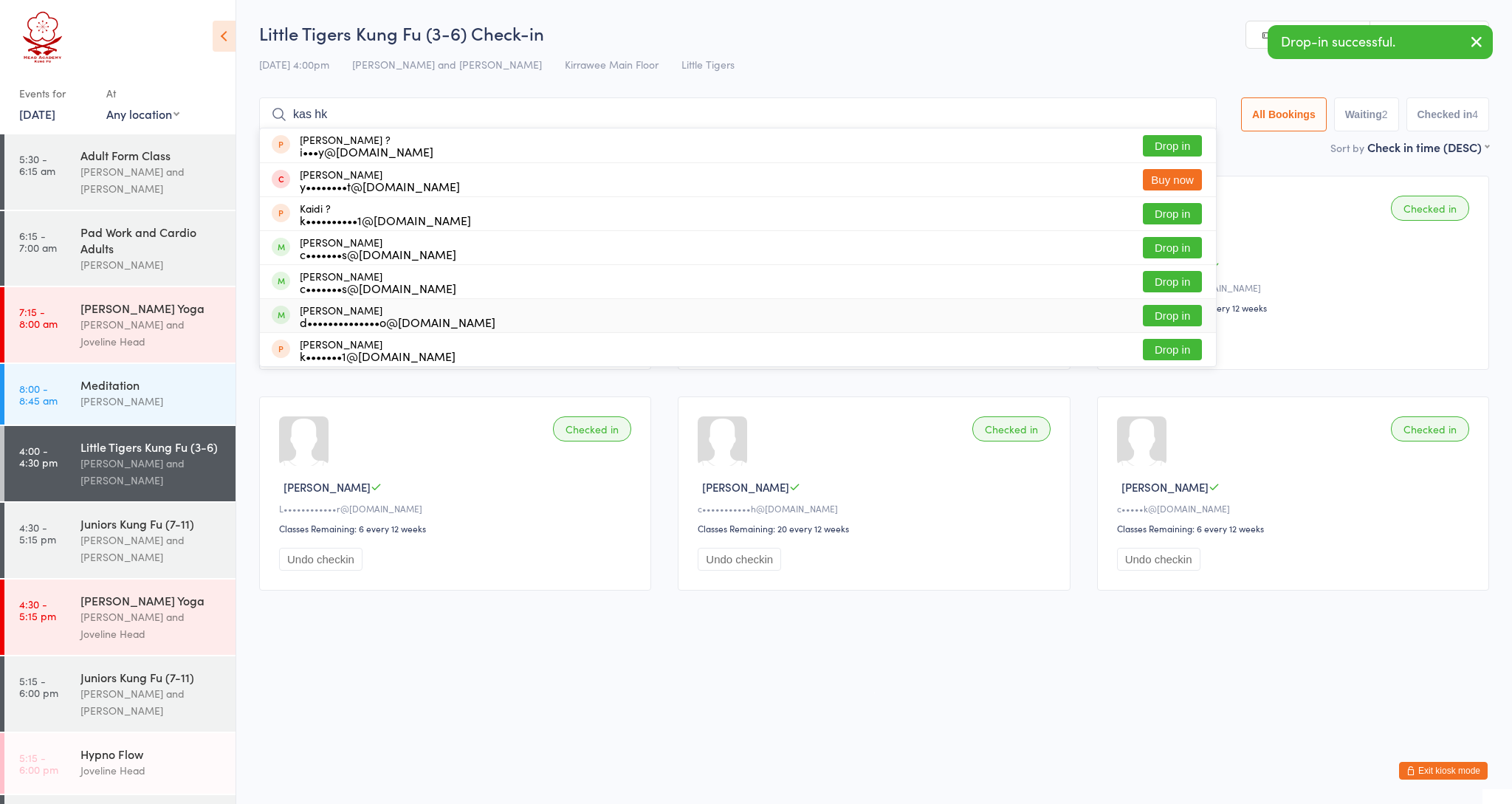
type input "kas hk"
click at [336, 323] on div "d••••••••••••••o@[DOMAIN_NAME]" at bounding box center [397, 322] width 196 height 12
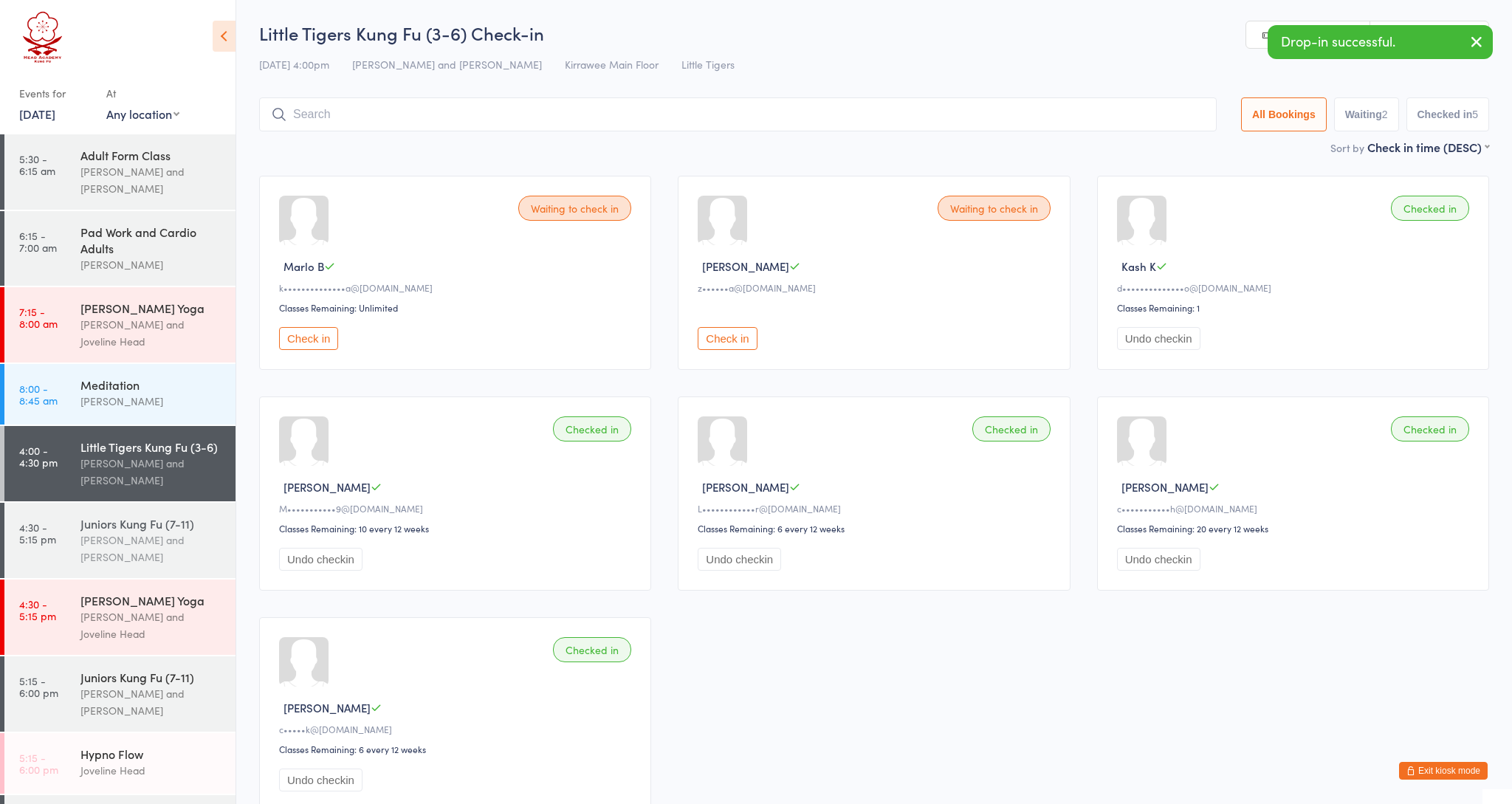
click at [132, 559] on div "[PERSON_NAME] and [PERSON_NAME]" at bounding box center [151, 548] width 142 height 34
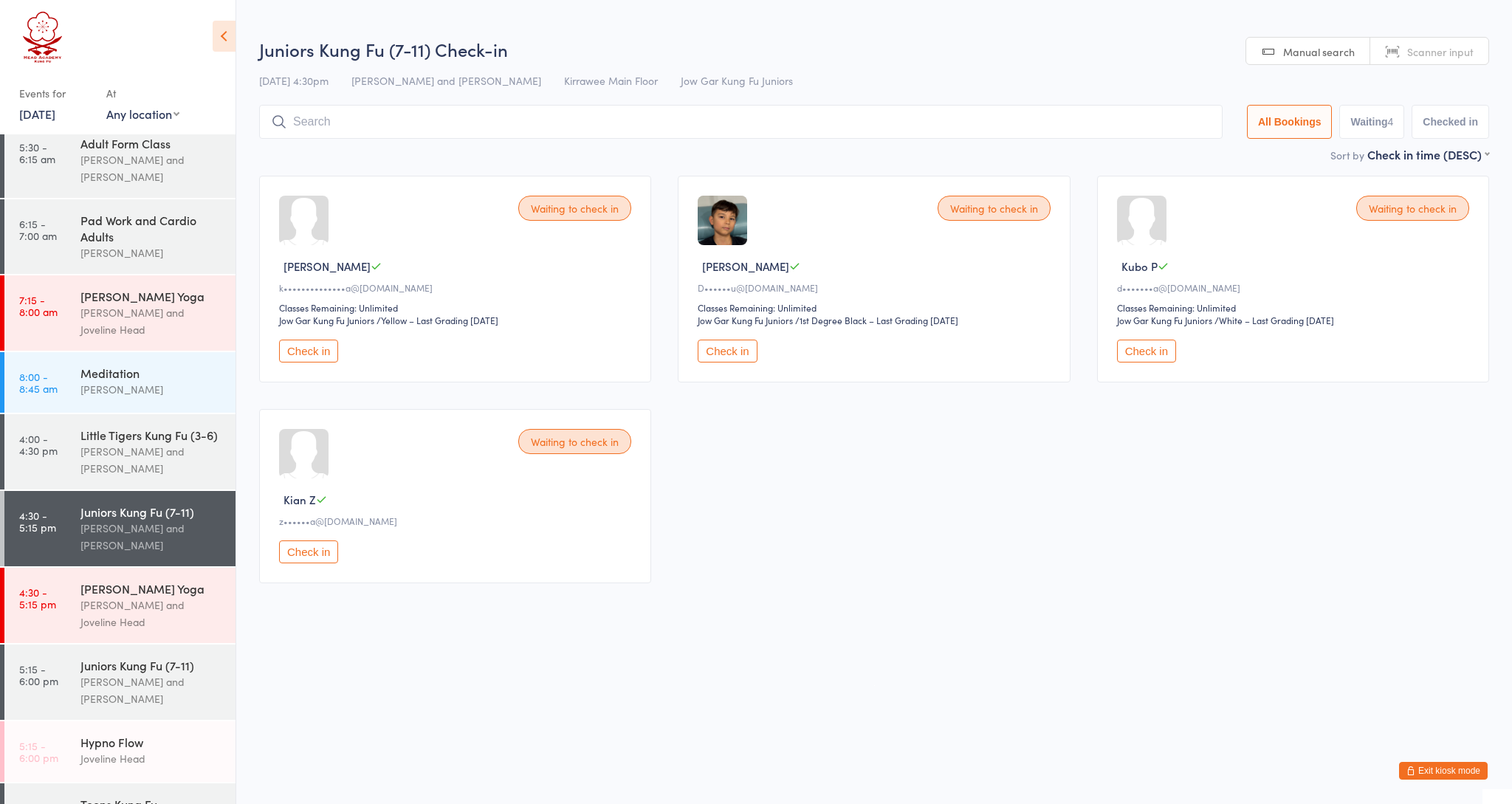
scroll to position [0, 1]
click at [116, 458] on div "[PERSON_NAME] and [PERSON_NAME]" at bounding box center [151, 460] width 142 height 34
